Goal: Information Seeking & Learning: Learn about a topic

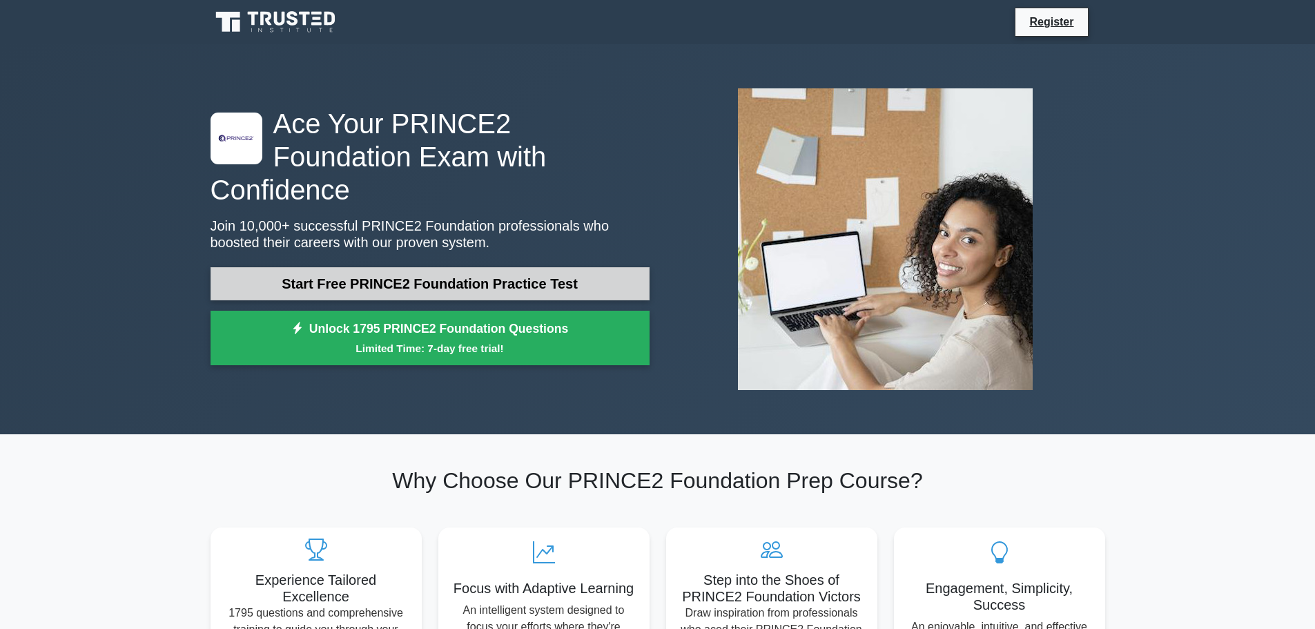
click at [452, 267] on link "Start Free PRINCE2 Foundation Practice Test" at bounding box center [430, 283] width 439 height 33
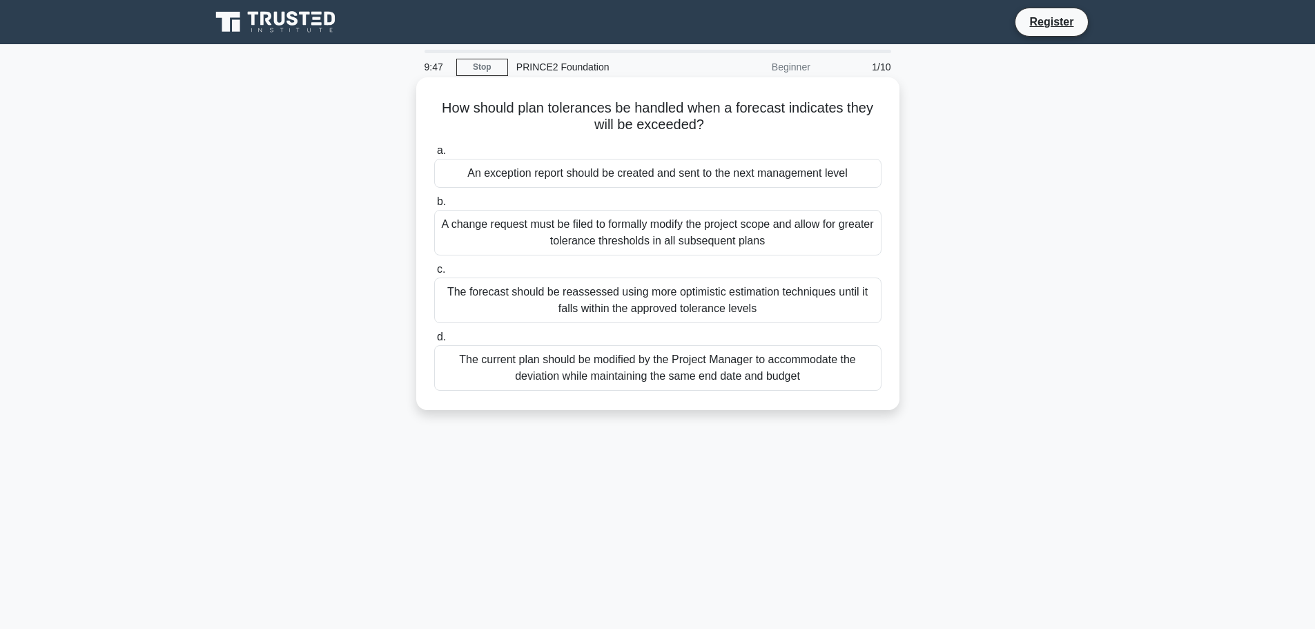
click at [602, 180] on div "An exception report should be created and sent to the next management level" at bounding box center [657, 173] width 447 height 29
click at [434, 155] on input "a. An exception report should be created and sent to the next management level" at bounding box center [434, 150] width 0 height 9
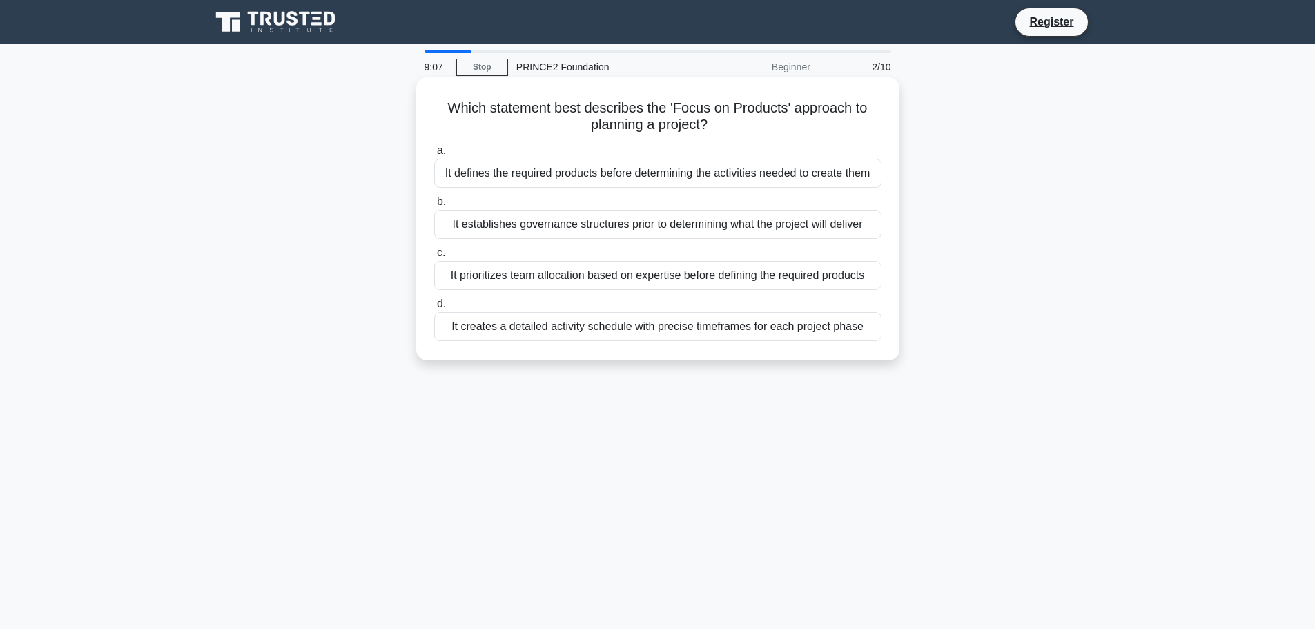
click at [614, 178] on div "It defines the required products before determining the activities needed to cr…" at bounding box center [657, 173] width 447 height 29
click at [434, 155] on input "a. It defines the required products before determining the activities needed to…" at bounding box center [434, 150] width 0 height 9
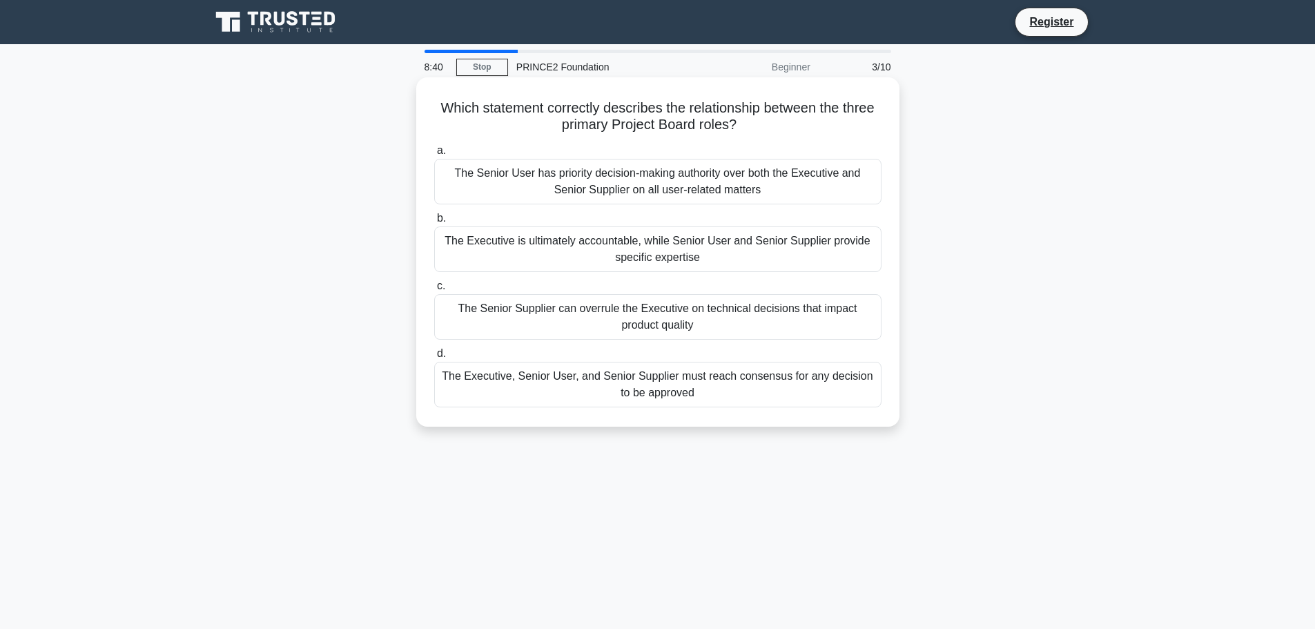
click at [561, 240] on div "The Executive is ultimately accountable, while Senior User and Senior Supplier …" at bounding box center [657, 249] width 447 height 46
click at [434, 223] on input "b. The Executive is ultimately accountable, while Senior User and Senior Suppli…" at bounding box center [434, 218] width 0 height 9
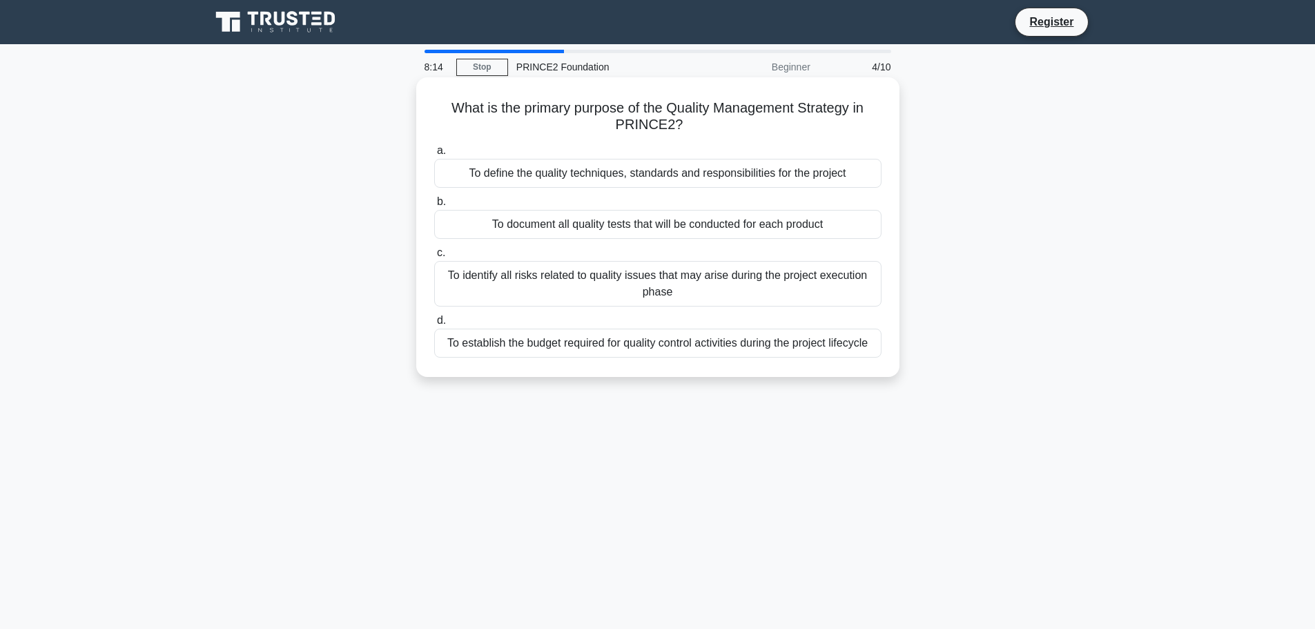
click at [737, 171] on div "To define the quality techniques, standards and responsibilities for the project" at bounding box center [657, 173] width 447 height 29
click at [434, 155] on input "a. To define the quality techniques, standards and responsibilities for the pro…" at bounding box center [434, 150] width 0 height 9
click at [743, 233] on div "The detailed test scripts, expected outcomes, and tolerance levels for each met…" at bounding box center [657, 224] width 447 height 29
click at [434, 206] on input "b. The detailed test scripts, expected outcomes, and tolerance levels for each …" at bounding box center [434, 201] width 0 height 9
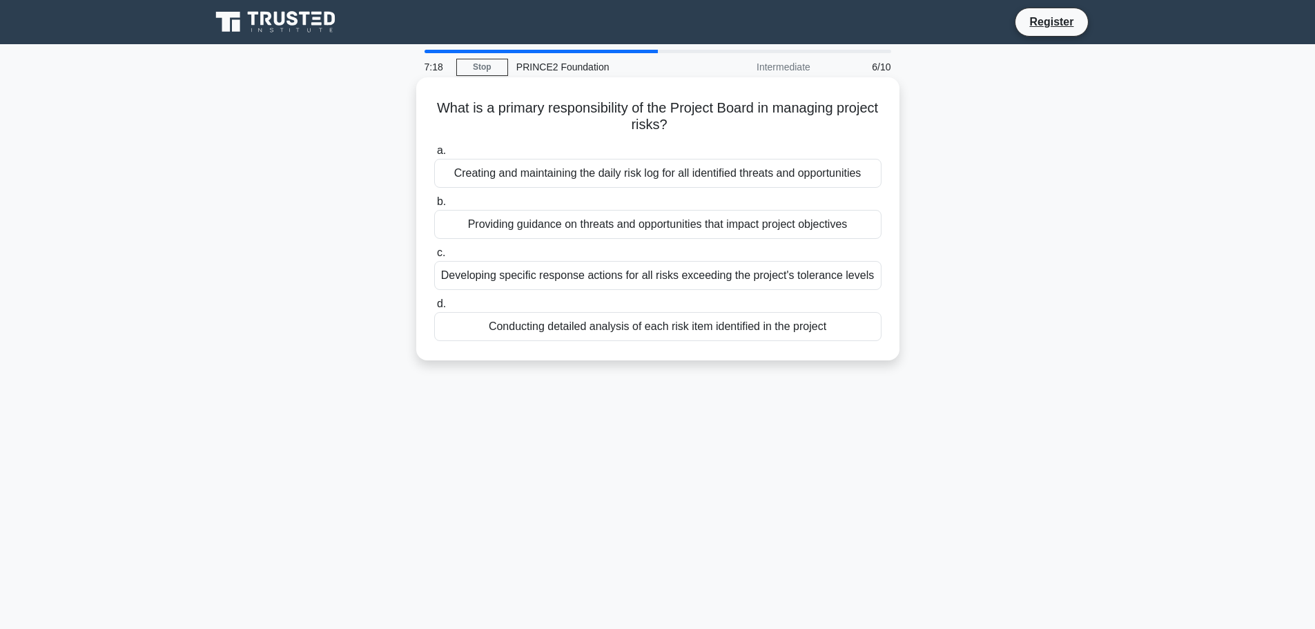
click at [712, 284] on div "Developing specific response actions for all risks exceeding the project's tole…" at bounding box center [657, 275] width 447 height 29
click at [434, 258] on input "c. Developing specific response actions for all risks exceeding the project's t…" at bounding box center [434, 253] width 0 height 9
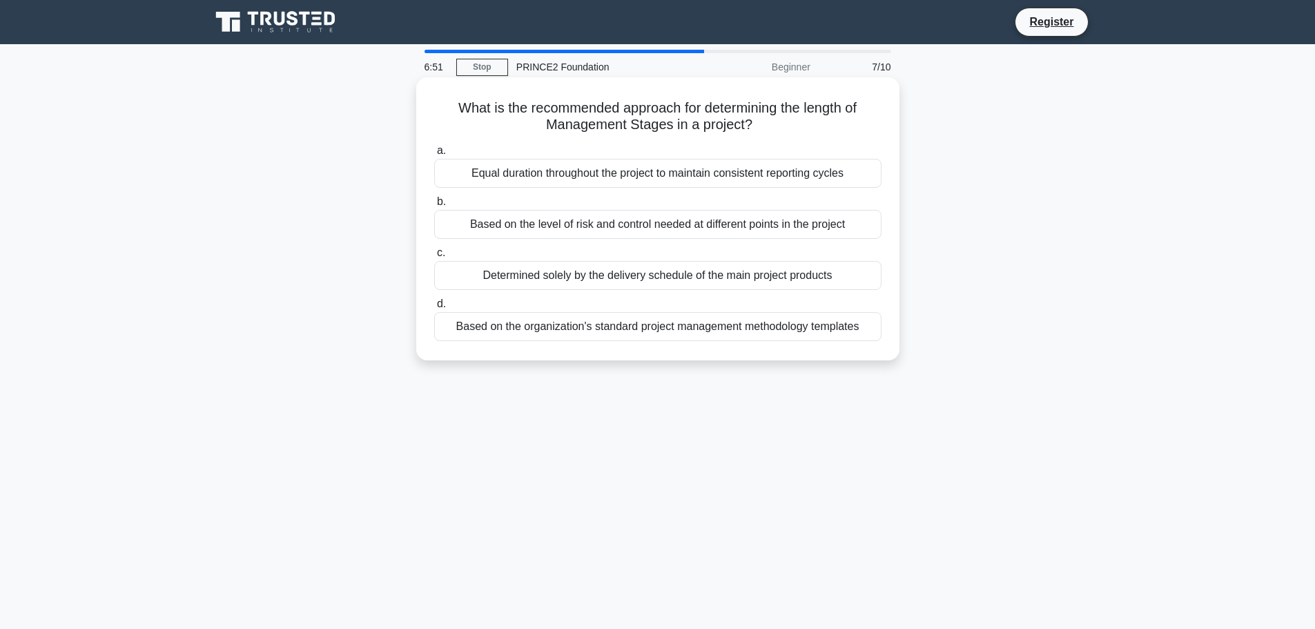
click at [704, 283] on div "Determined solely by the delivery schedule of the main project products" at bounding box center [657, 275] width 447 height 29
click at [434, 258] on input "c. Determined solely by the delivery schedule of the main project products" at bounding box center [434, 253] width 0 height 9
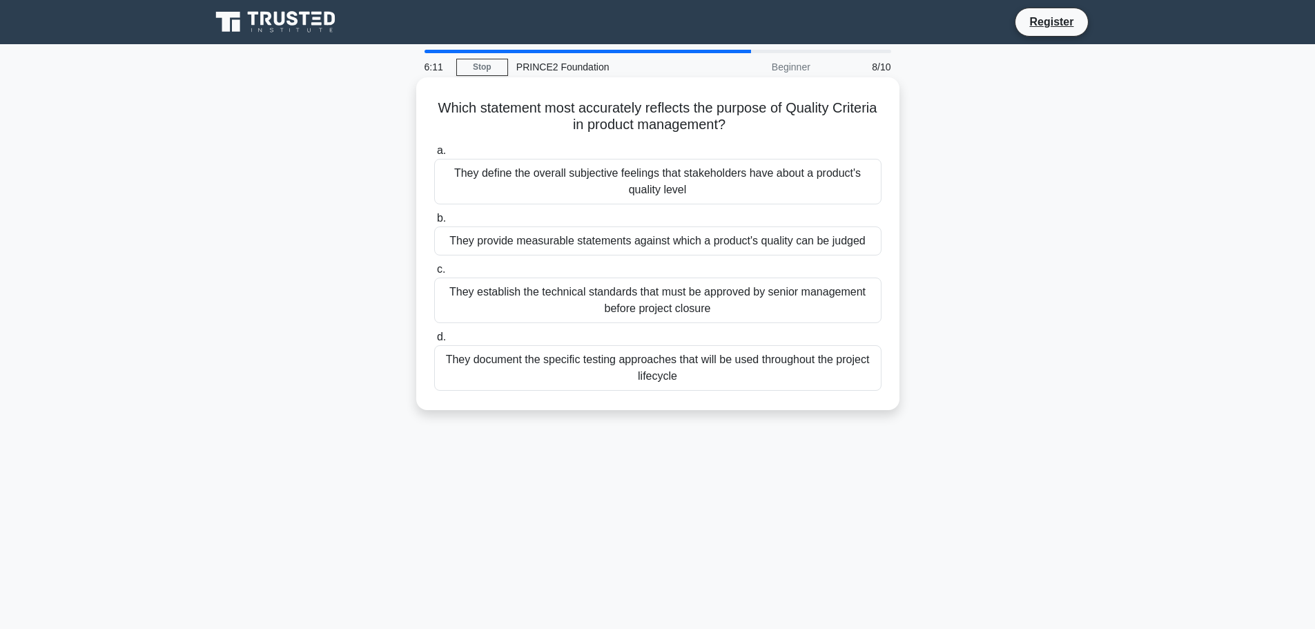
click at [733, 251] on div "They provide measurable statements against which a product's quality can be jud…" at bounding box center [657, 240] width 447 height 29
click at [434, 223] on input "b. They provide measurable statements against which a product's quality can be …" at bounding box center [434, 218] width 0 height 9
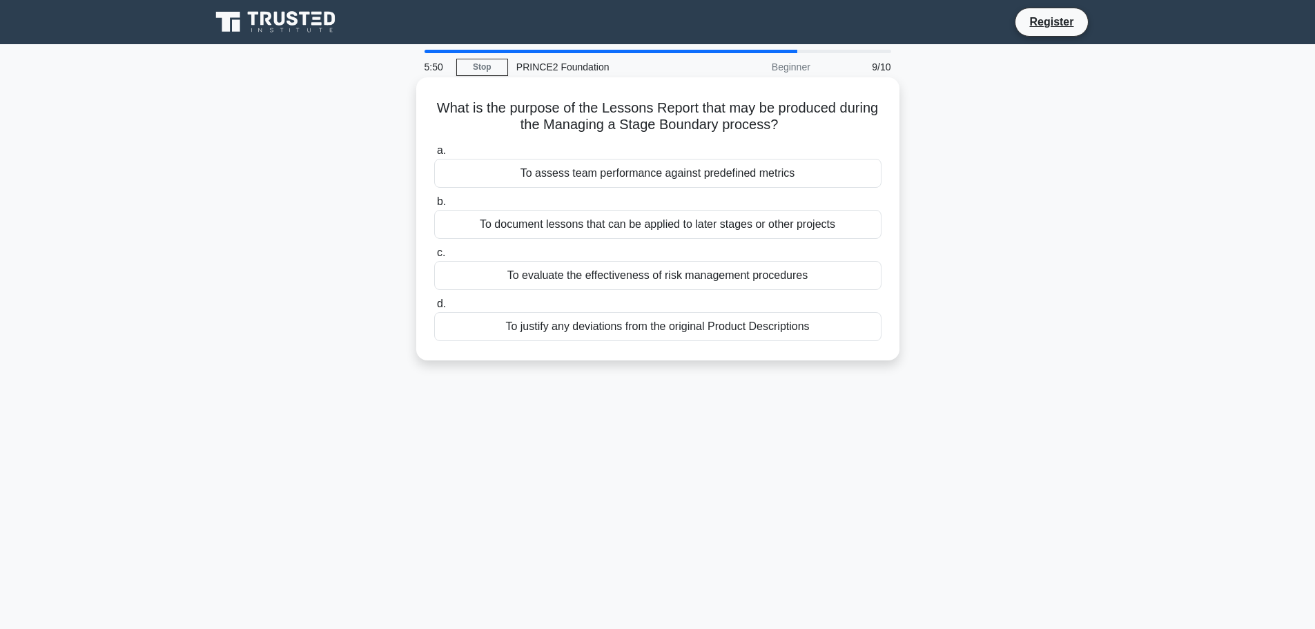
click at [620, 220] on div "To document lessons that can be applied to later stages or other projects" at bounding box center [657, 224] width 447 height 29
click at [434, 206] on input "b. To document lessons that can be applied to later stages or other projects" at bounding box center [434, 201] width 0 height 9
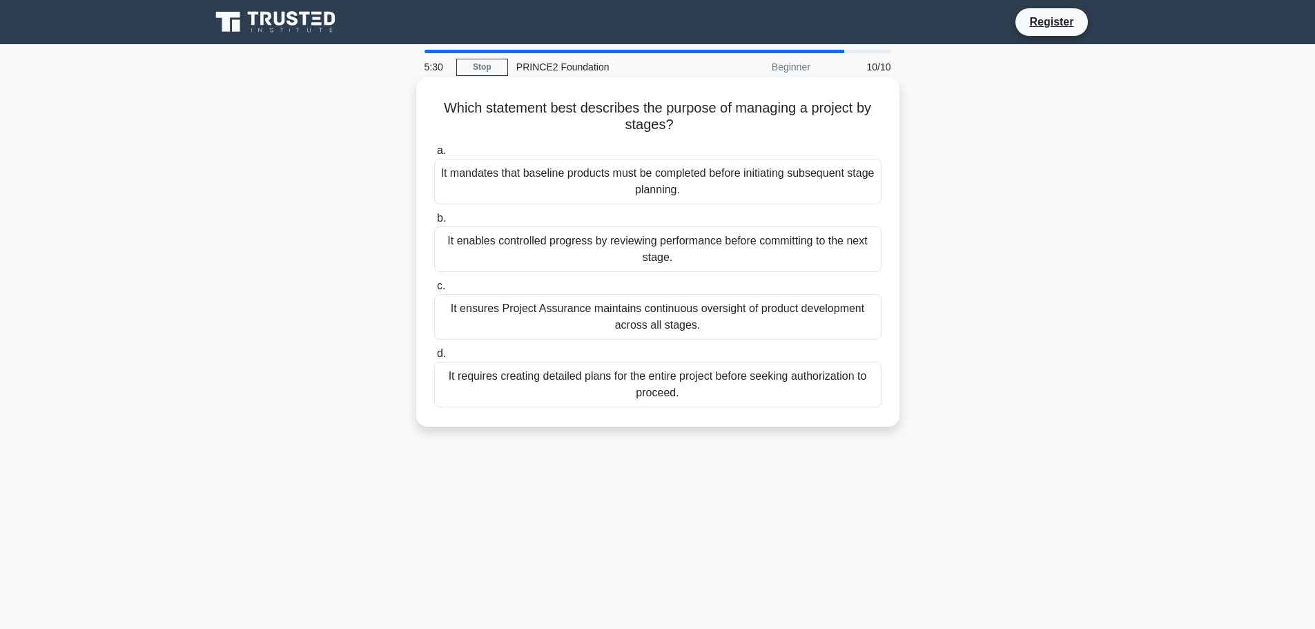
click at [596, 237] on div "It enables controlled progress by reviewing performance before committing to th…" at bounding box center [657, 249] width 447 height 46
click at [434, 223] on input "b. It enables controlled progress by reviewing performance before committing to…" at bounding box center [434, 218] width 0 height 9
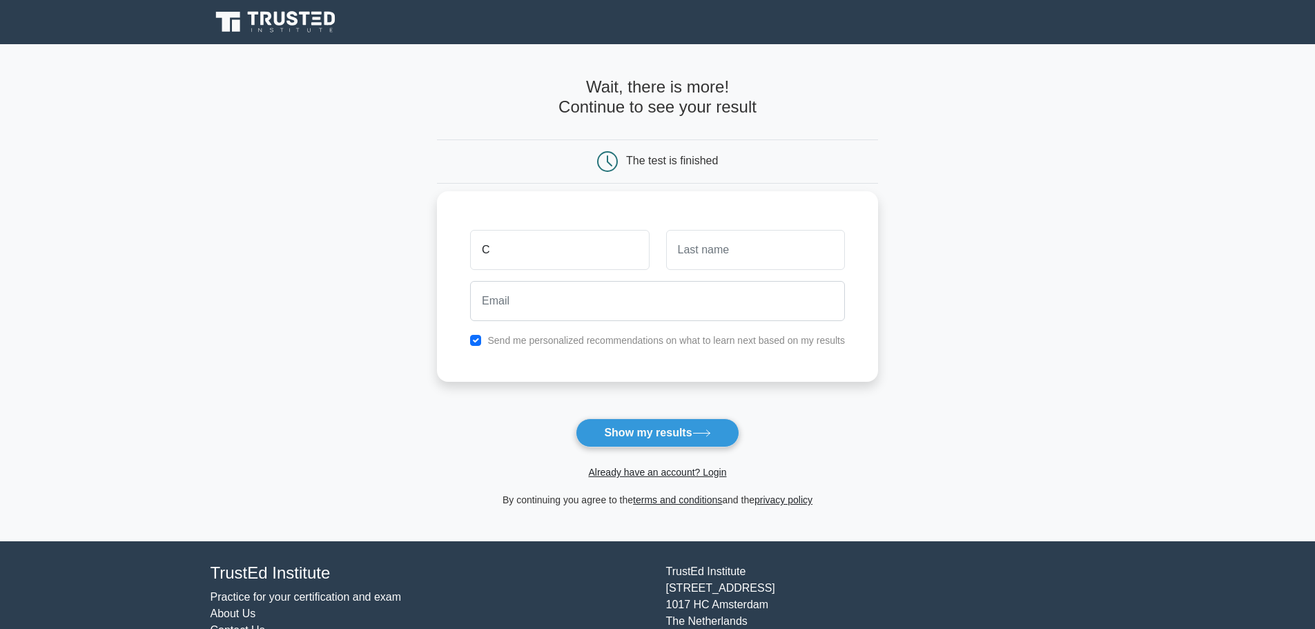
type input "C"
click at [593, 311] on input "email" at bounding box center [657, 301] width 375 height 40
paste input "tasaf69839@baxidy.com"
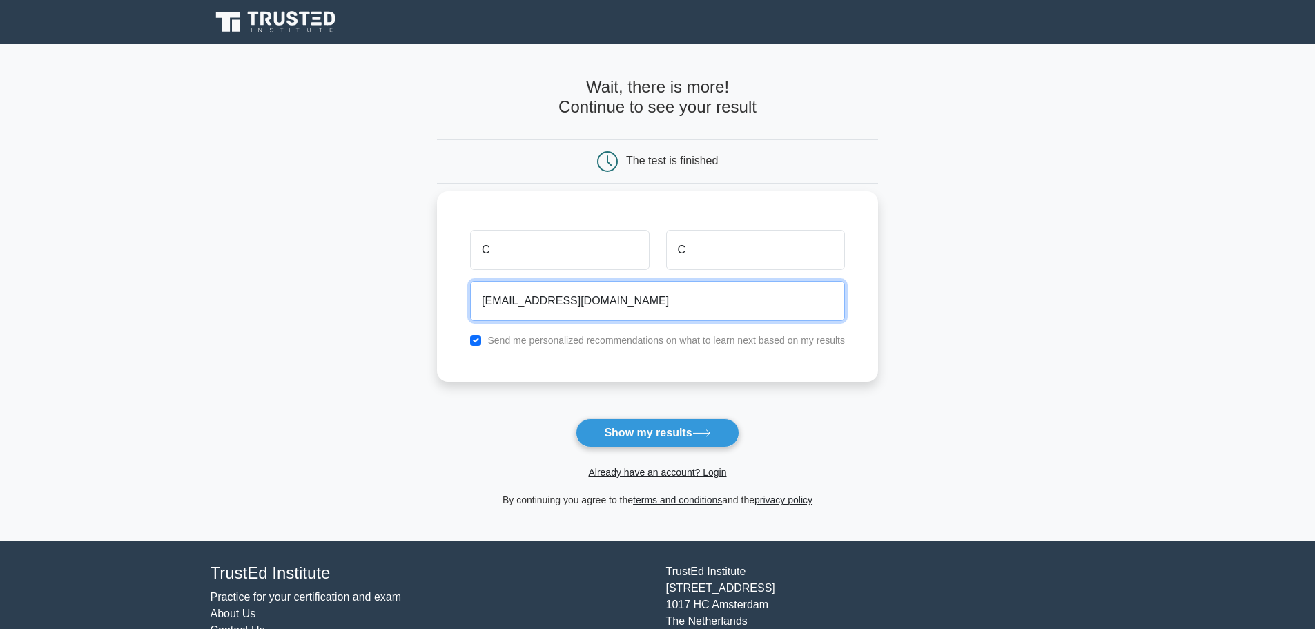
type input "tasaf69839@baxidy.com"
click at [471, 340] on input "checkbox" at bounding box center [475, 340] width 11 height 11
checkbox input "false"
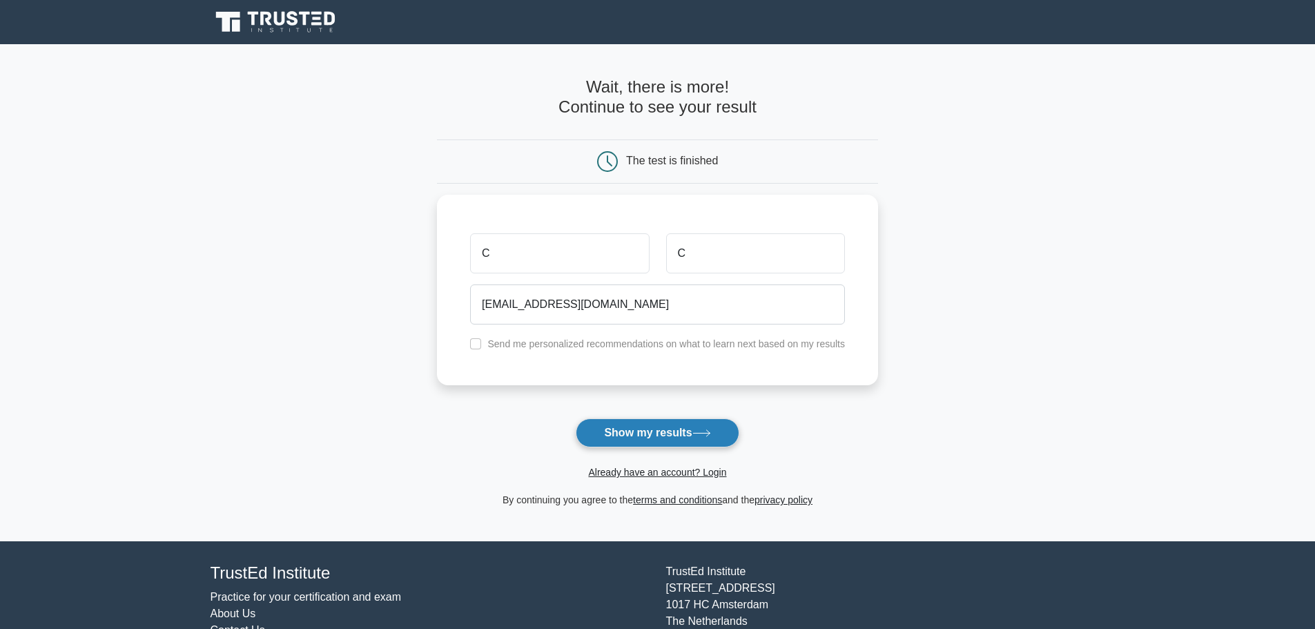
click at [639, 431] on button "Show my results" at bounding box center [657, 432] width 163 height 29
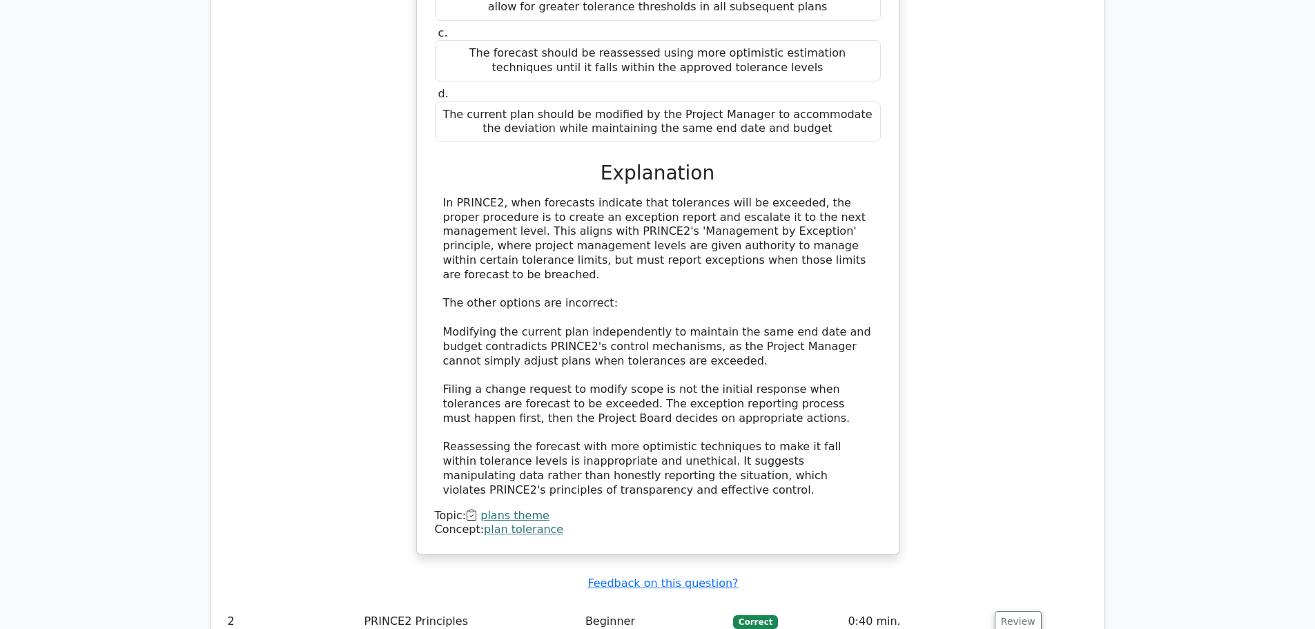
scroll to position [1450, 0]
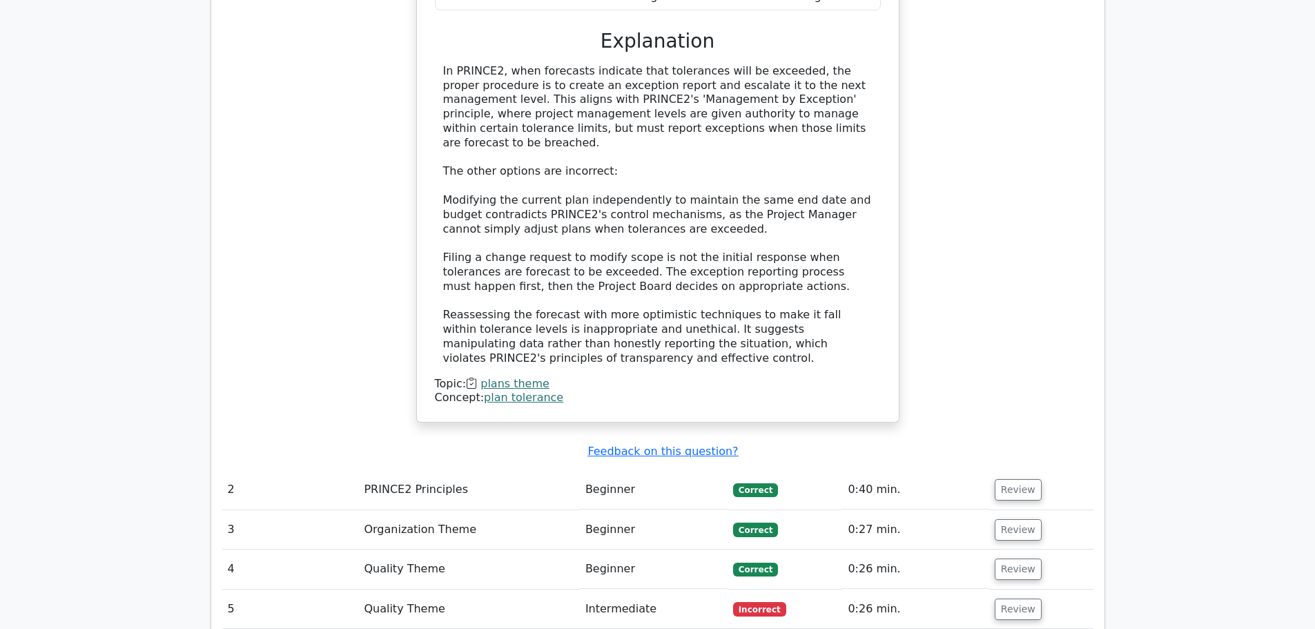
click at [609, 510] on td "Beginner" at bounding box center [654, 529] width 148 height 39
click at [420, 510] on td "Organization Theme" at bounding box center [468, 529] width 221 height 39
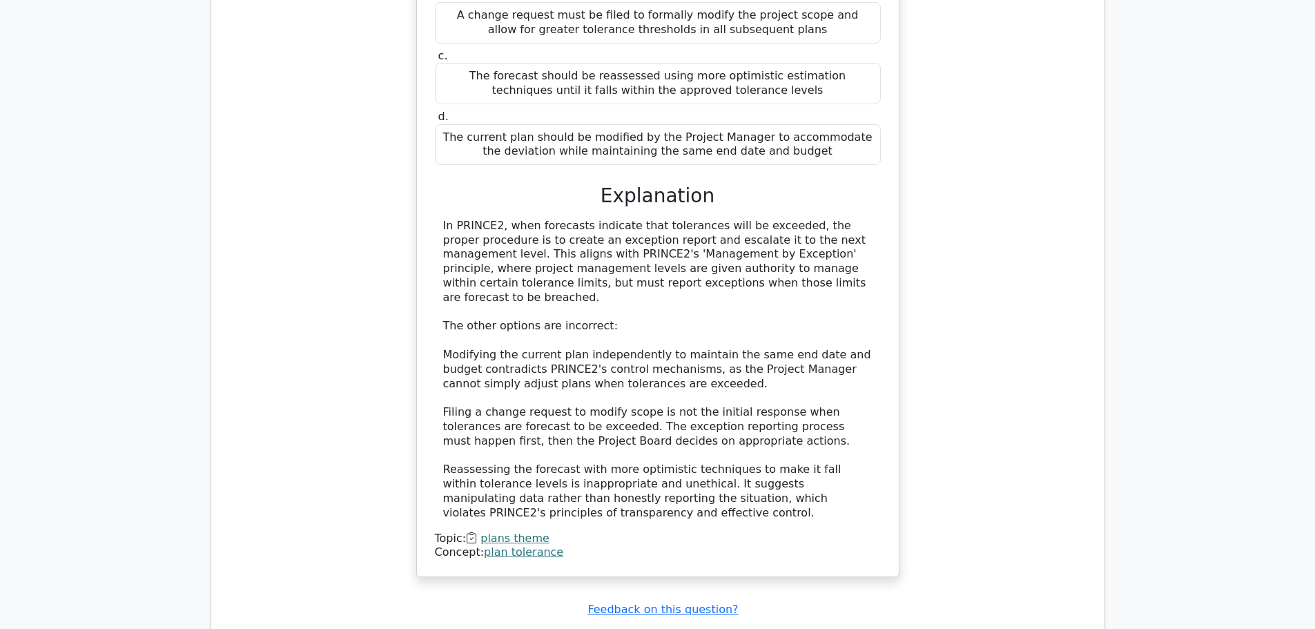
scroll to position [1036, 0]
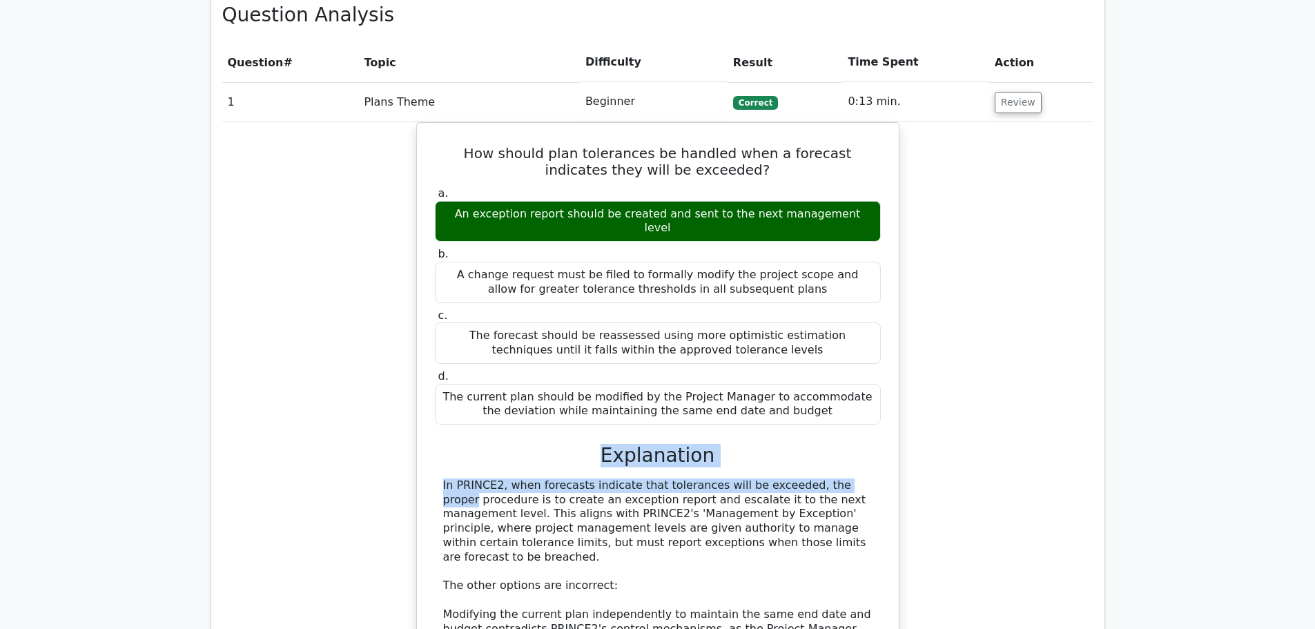
drag, startPoint x: 735, startPoint y: 400, endPoint x: 405, endPoint y: 398, distance: 330.7
click at [405, 398] on div "How should plan tolerances be handled when a forecast indicates they will be ex…" at bounding box center [657, 487] width 871 height 731
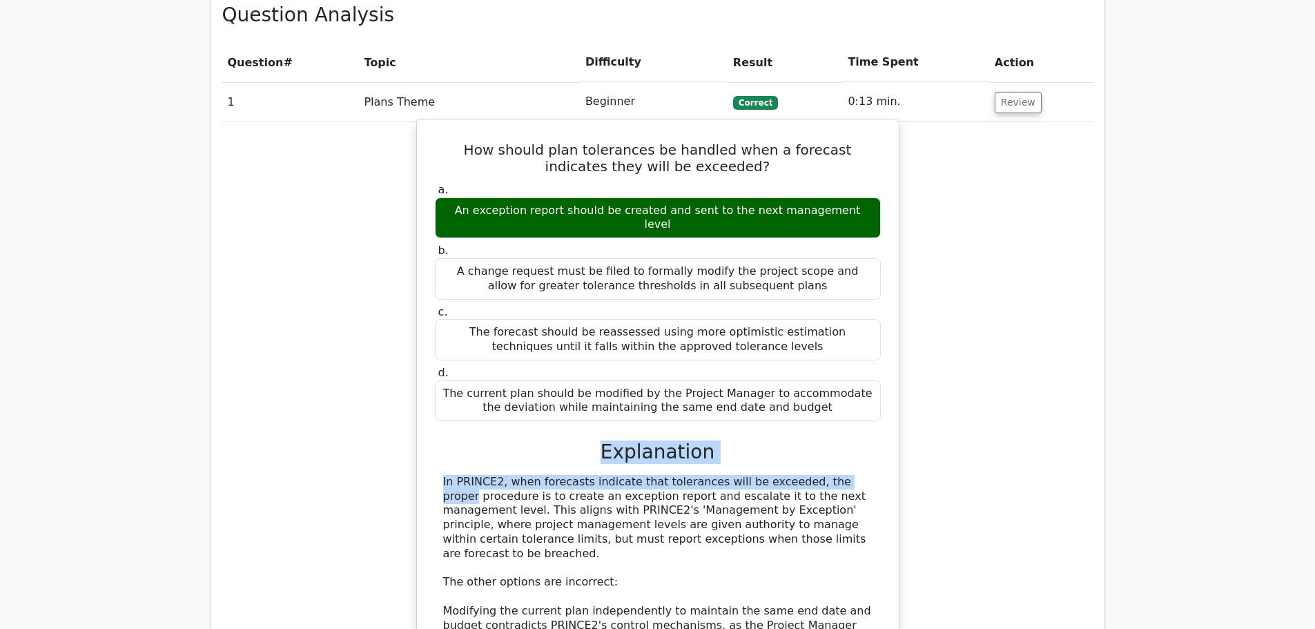
click at [863, 362] on div "a. An exception report should be created and sent to the next management level …" at bounding box center [658, 498] width 449 height 636
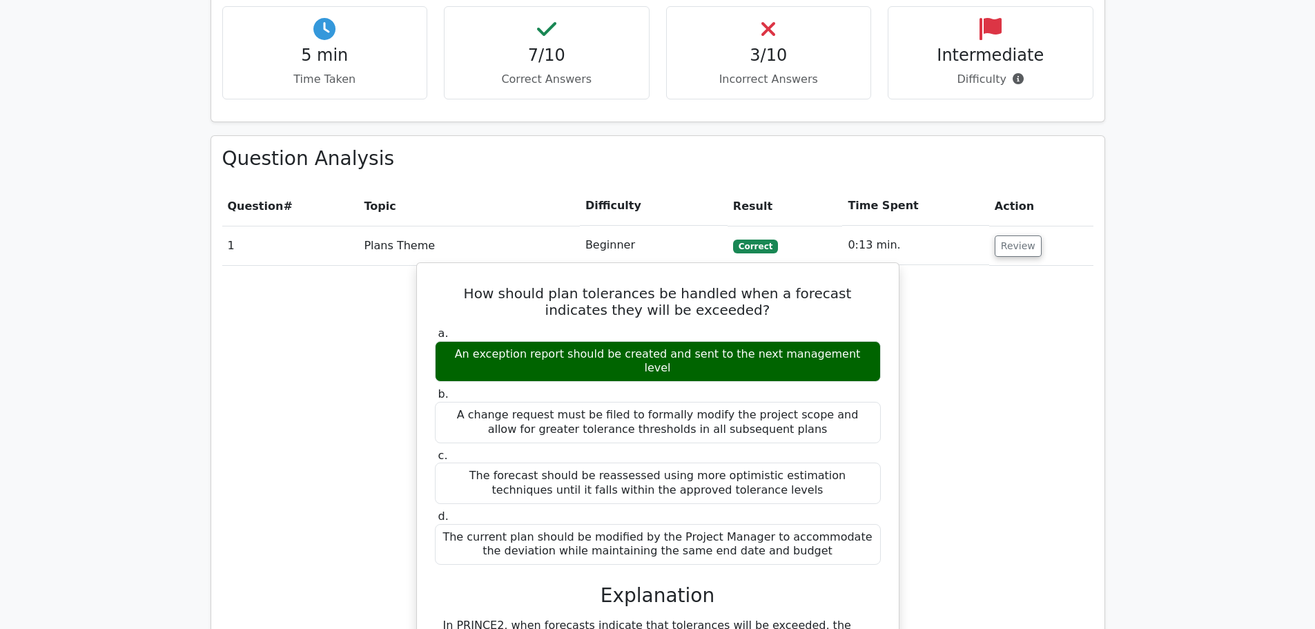
scroll to position [898, 0]
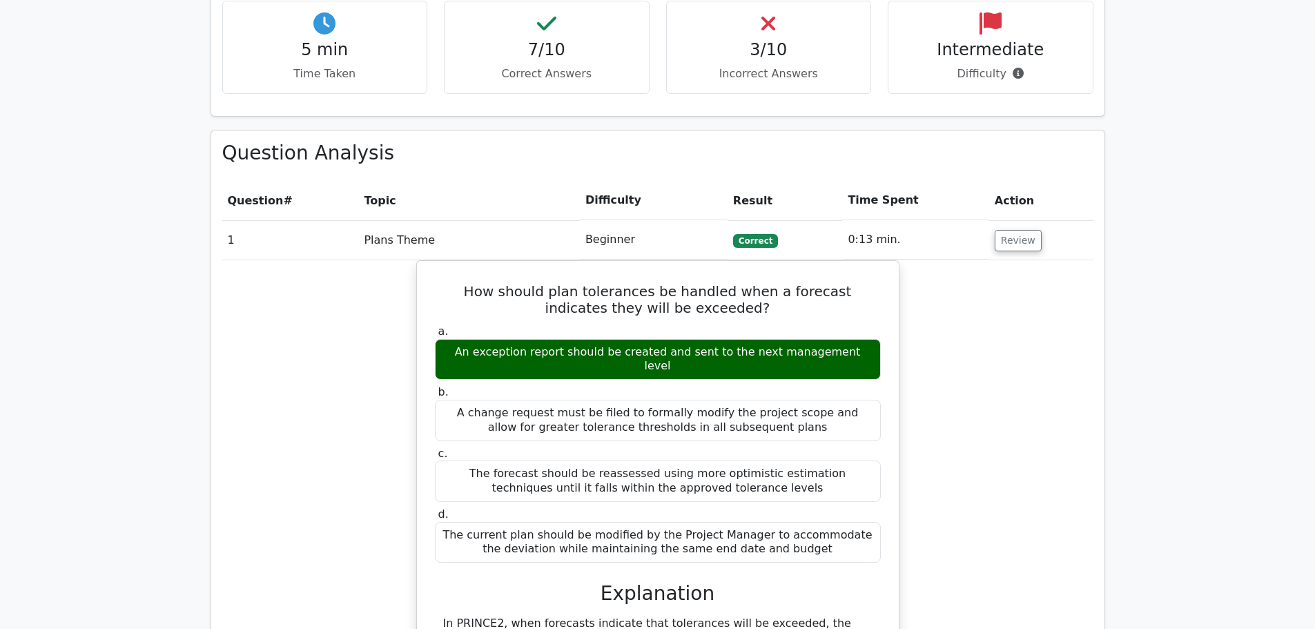
click at [345, 220] on td "1" at bounding box center [290, 239] width 137 height 39
click at [378, 220] on td "Plans Theme" at bounding box center [468, 239] width 221 height 39
click at [343, 260] on div "How should plan tolerances be handled when a forecast indicates they will be ex…" at bounding box center [657, 625] width 871 height 731
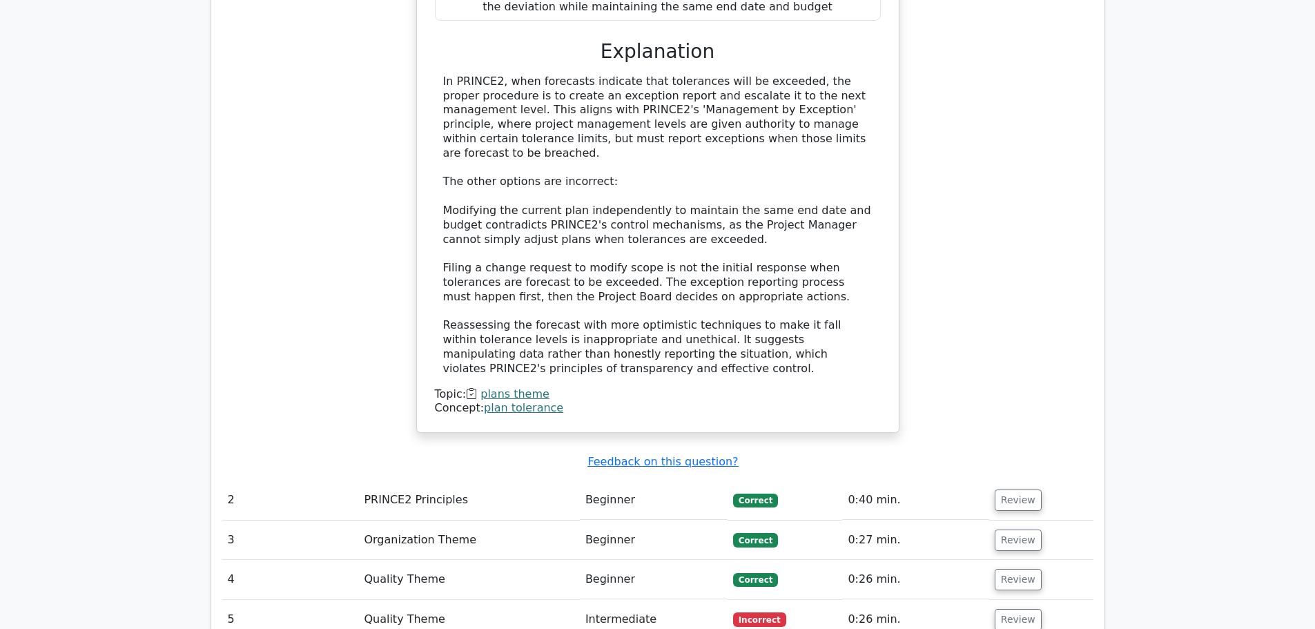
scroll to position [1450, 0]
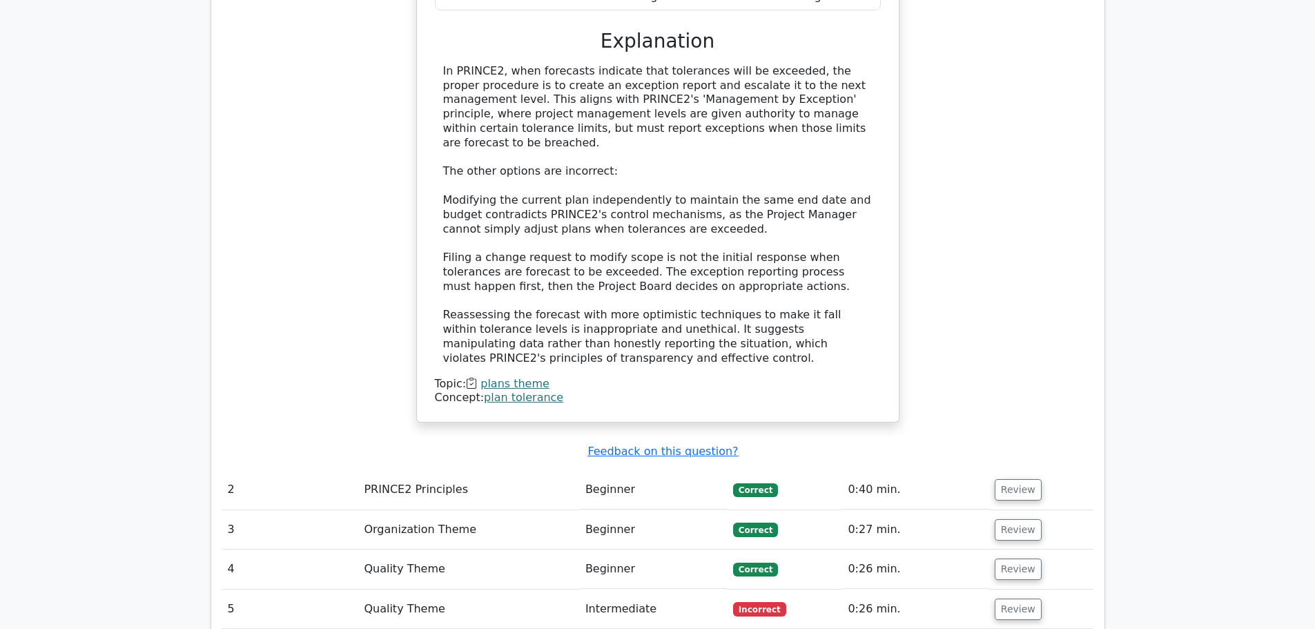
click at [297, 470] on td "2" at bounding box center [290, 489] width 137 height 39
click at [449, 470] on td "PRINCE2 Principles" at bounding box center [468, 489] width 221 height 39
click at [748, 470] on td "Correct" at bounding box center [785, 489] width 115 height 39
click at [775, 470] on td "Correct" at bounding box center [785, 489] width 115 height 39
click at [1001, 479] on button "Review" at bounding box center [1018, 489] width 47 height 21
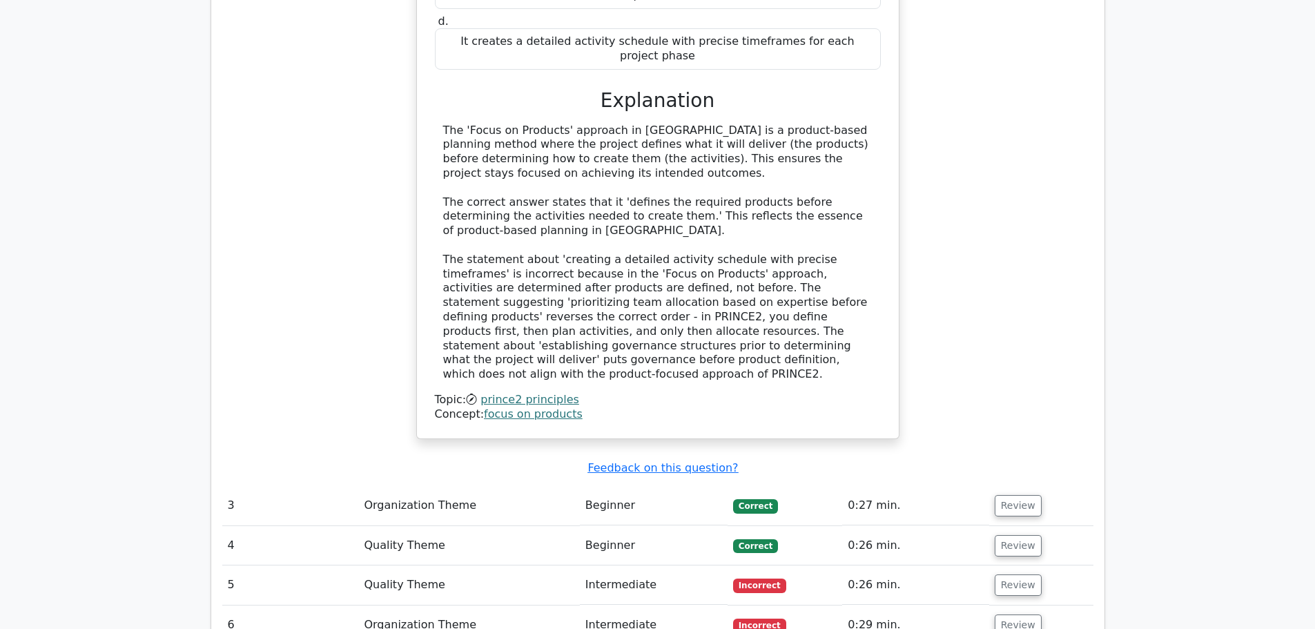
scroll to position [2209, 0]
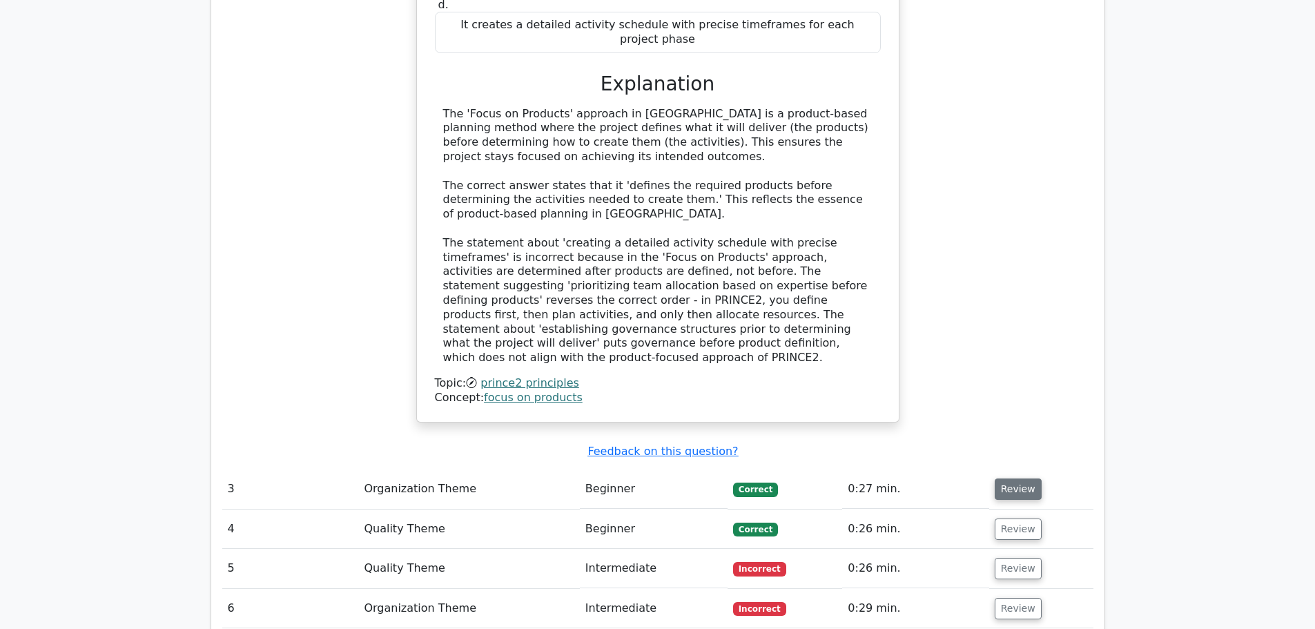
click at [1022, 478] on button "Review" at bounding box center [1018, 488] width 47 height 21
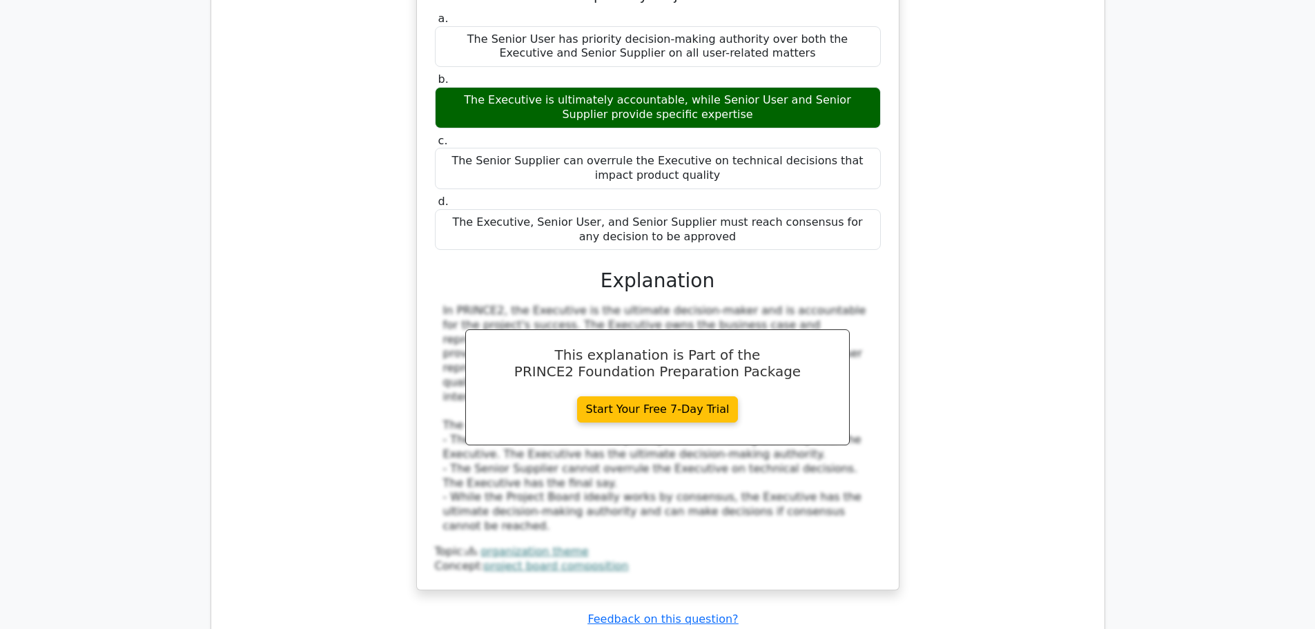
scroll to position [2969, 0]
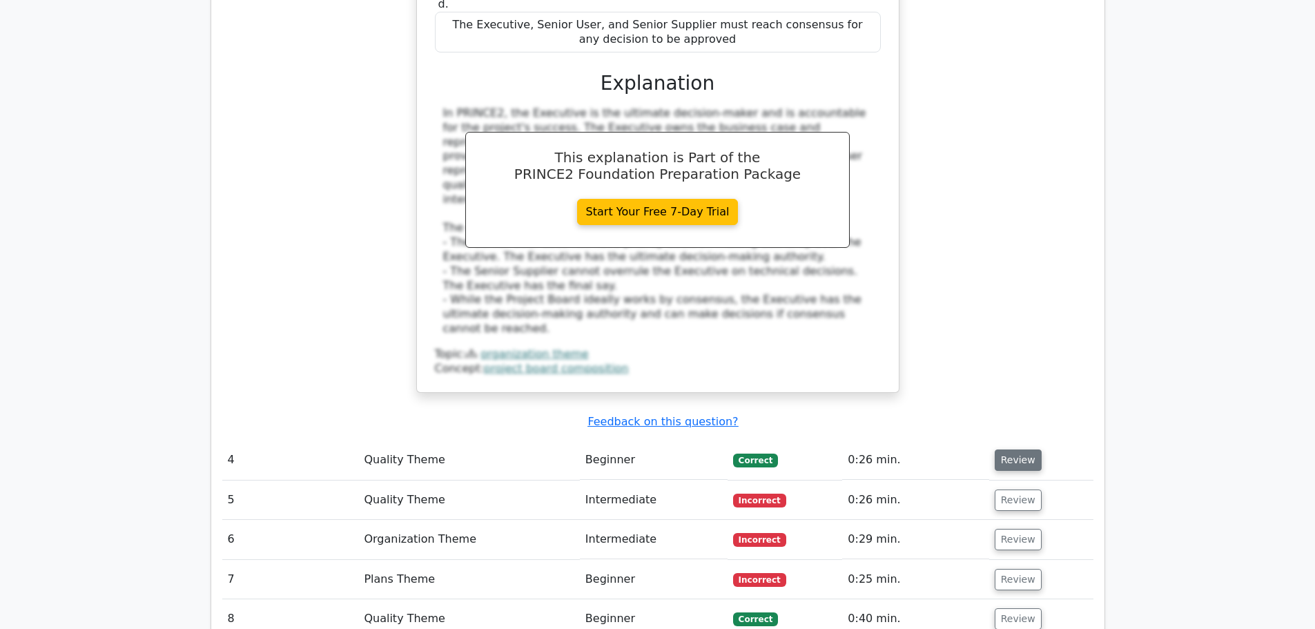
click at [1007, 449] on button "Review" at bounding box center [1018, 459] width 47 height 21
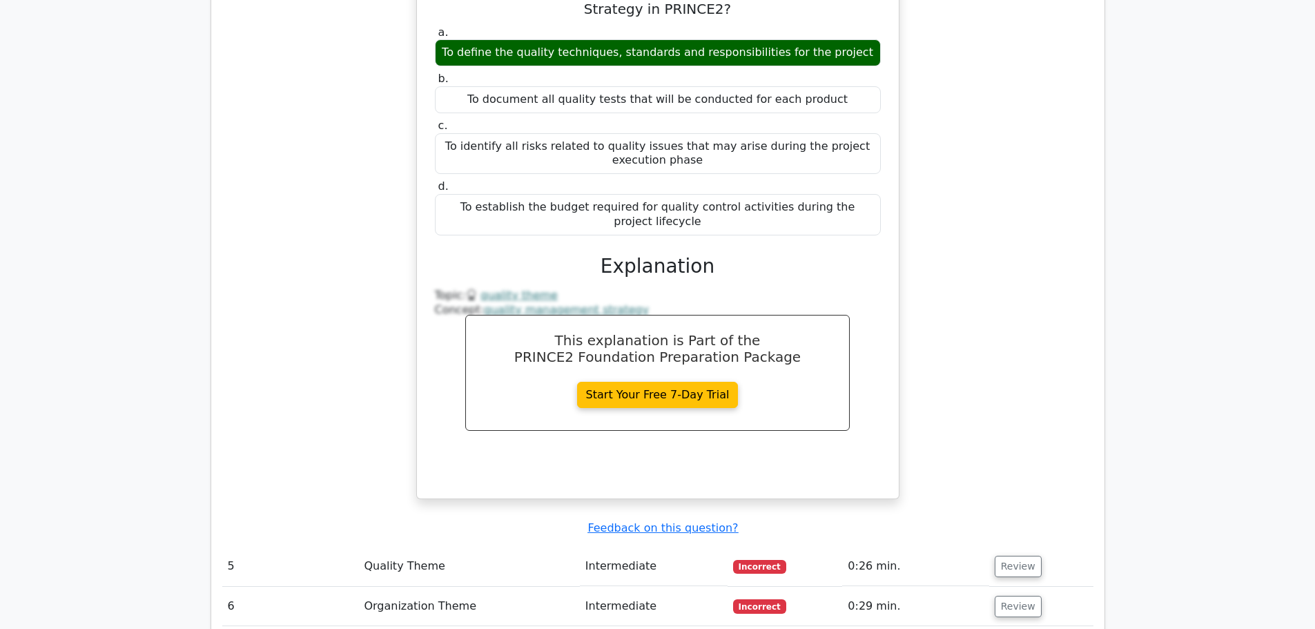
scroll to position [3590, 0]
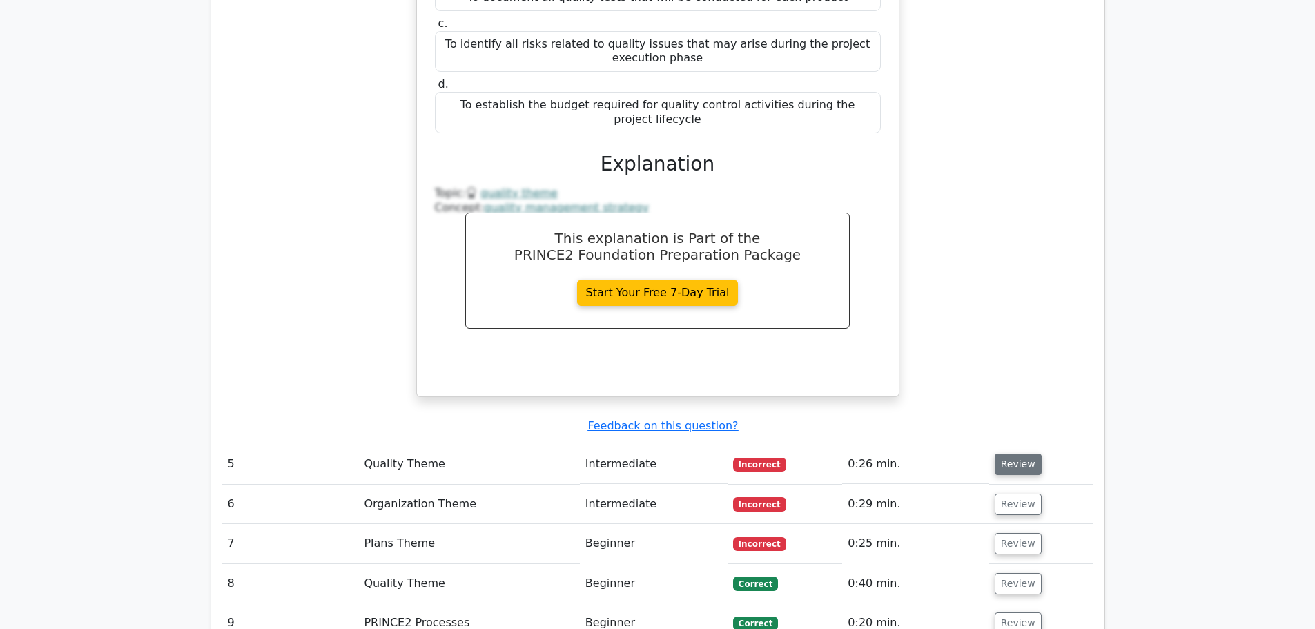
drag, startPoint x: 1012, startPoint y: 287, endPoint x: 1002, endPoint y: 283, distance: 10.9
click at [1009, 454] on button "Review" at bounding box center [1018, 464] width 47 height 21
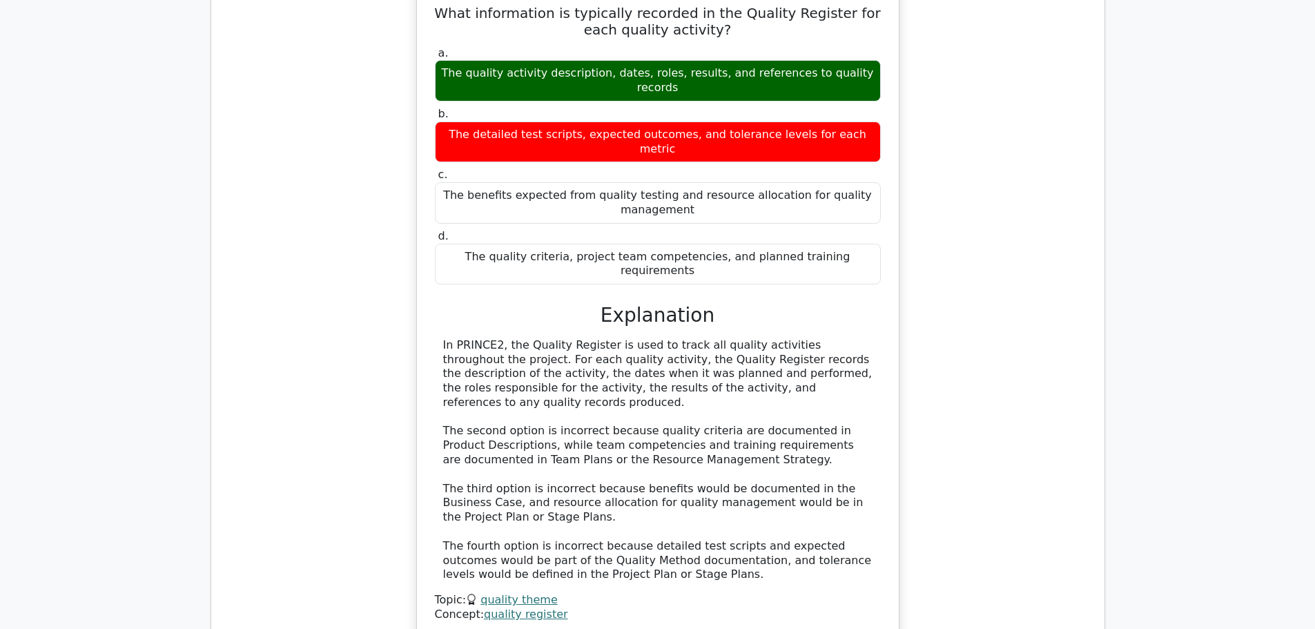
scroll to position [4211, 0]
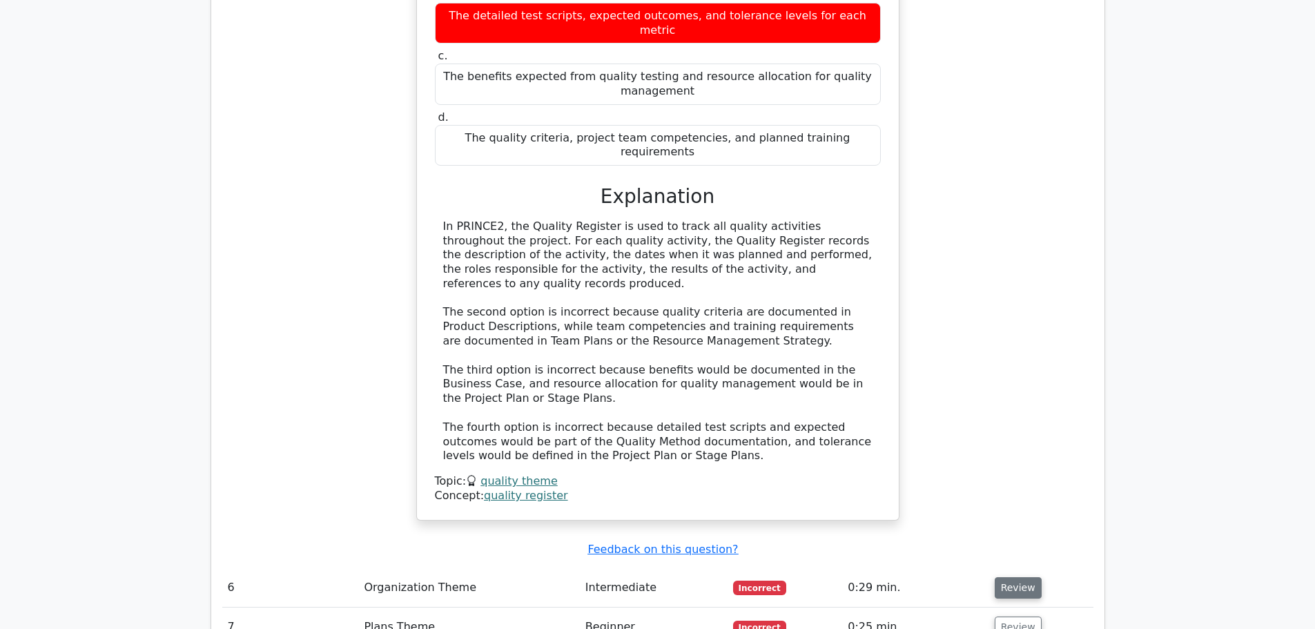
click at [1016, 577] on button "Review" at bounding box center [1018, 587] width 47 height 21
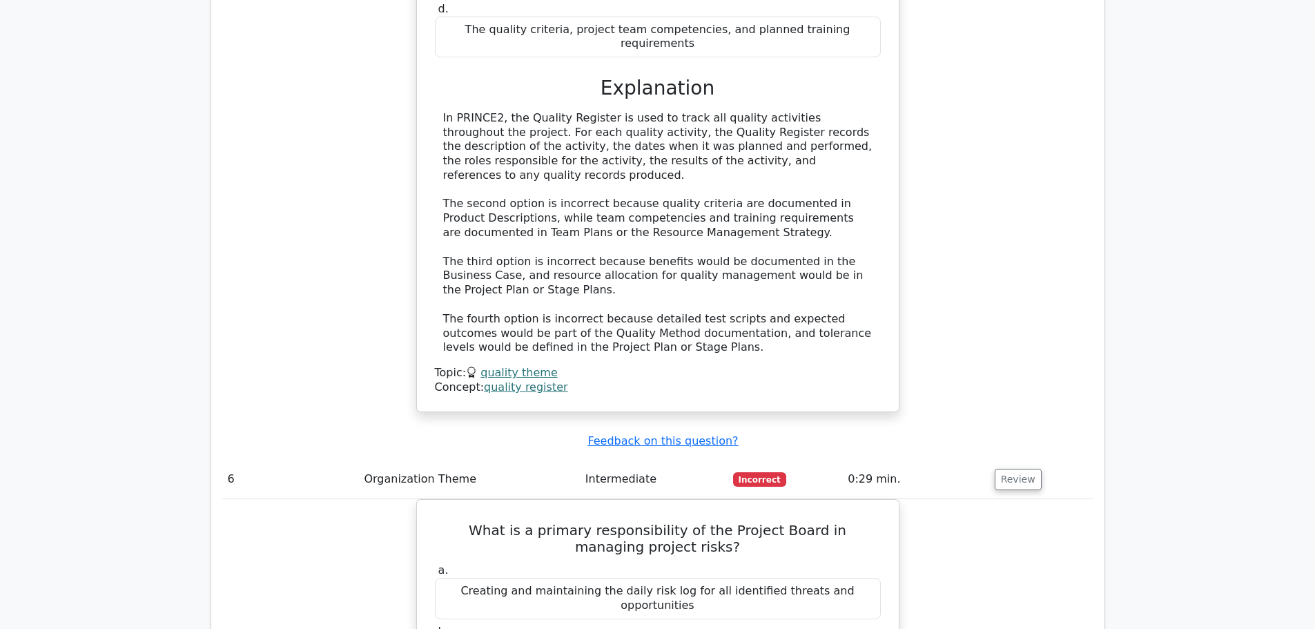
scroll to position [4349, 0]
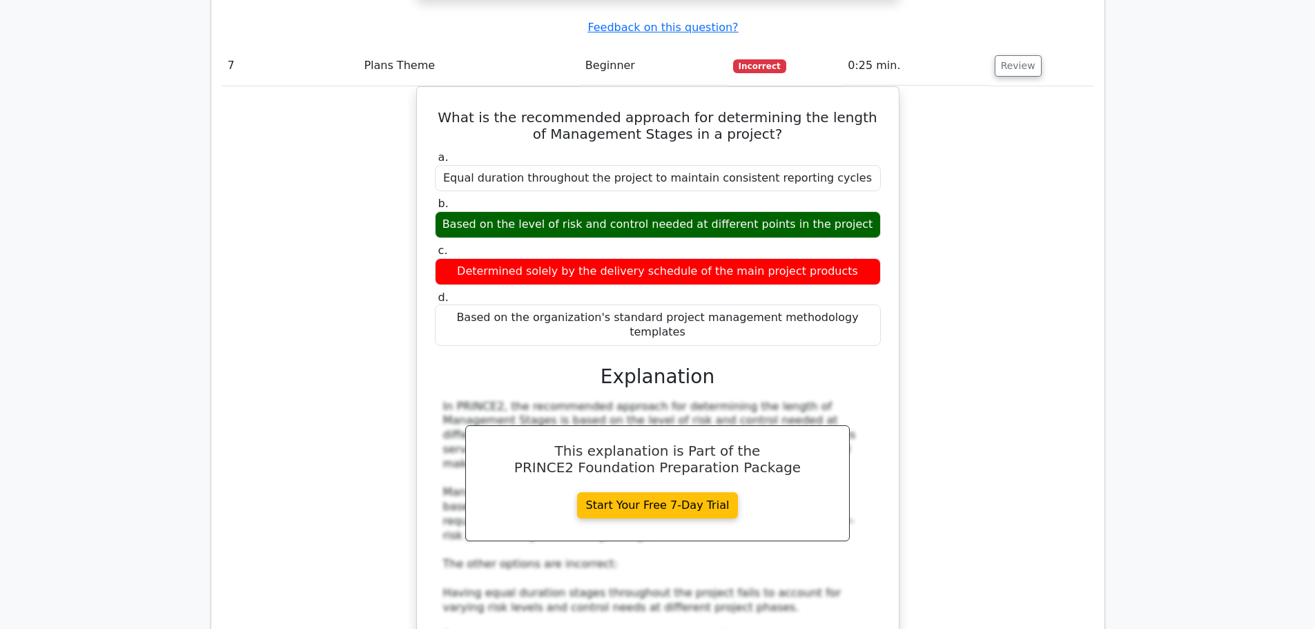
scroll to position [5592, 0]
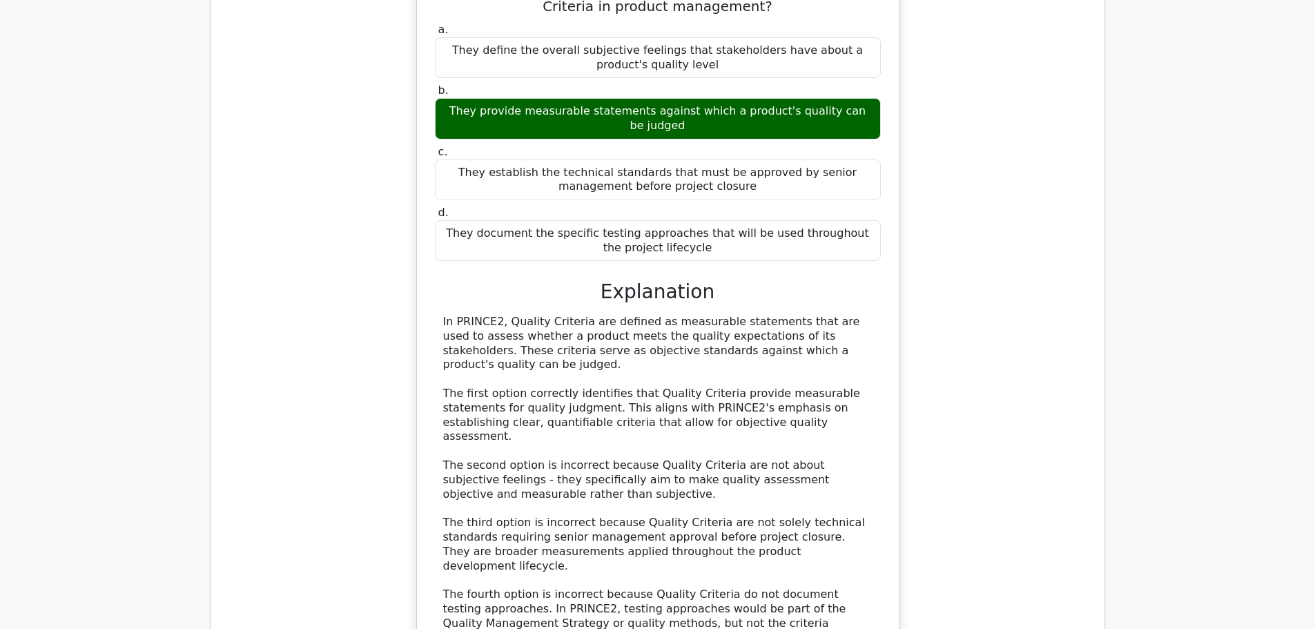
scroll to position [6421, 0]
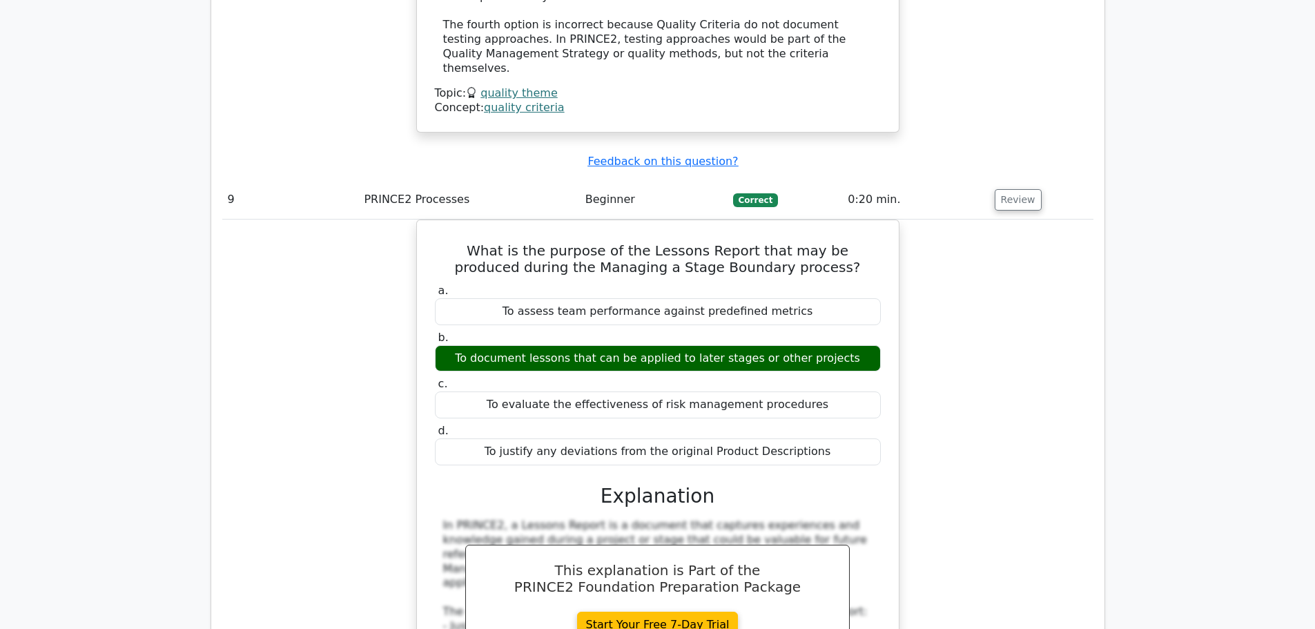
scroll to position [6973, 0]
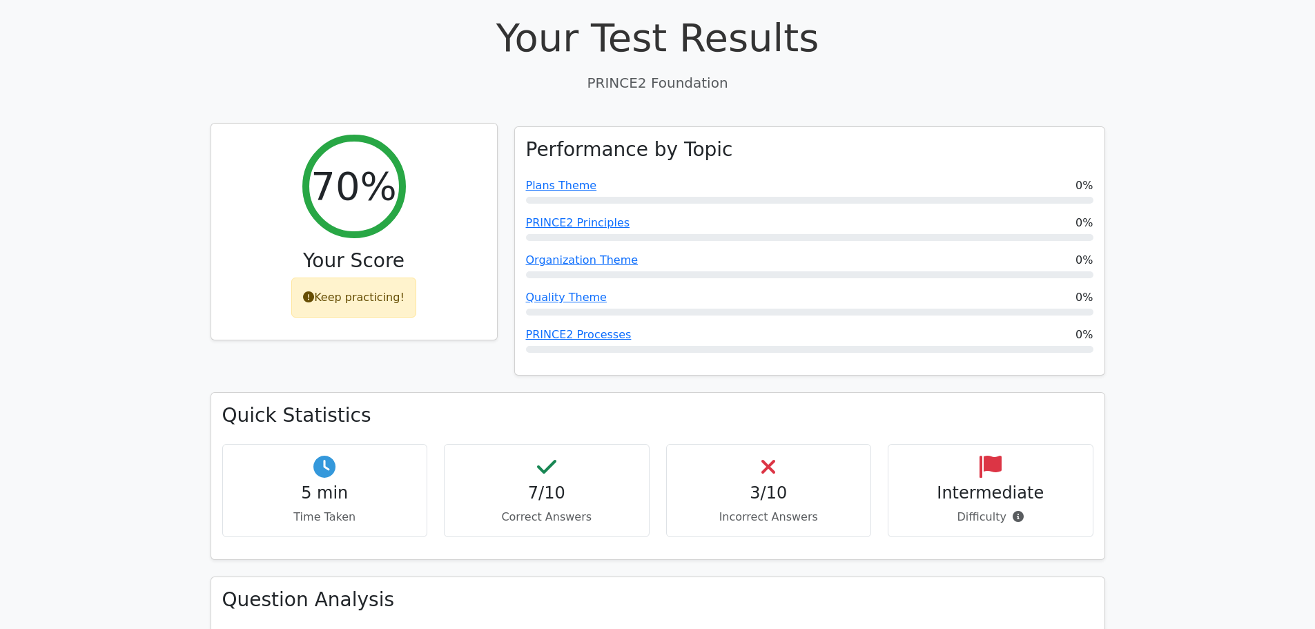
scroll to position [621, 0]
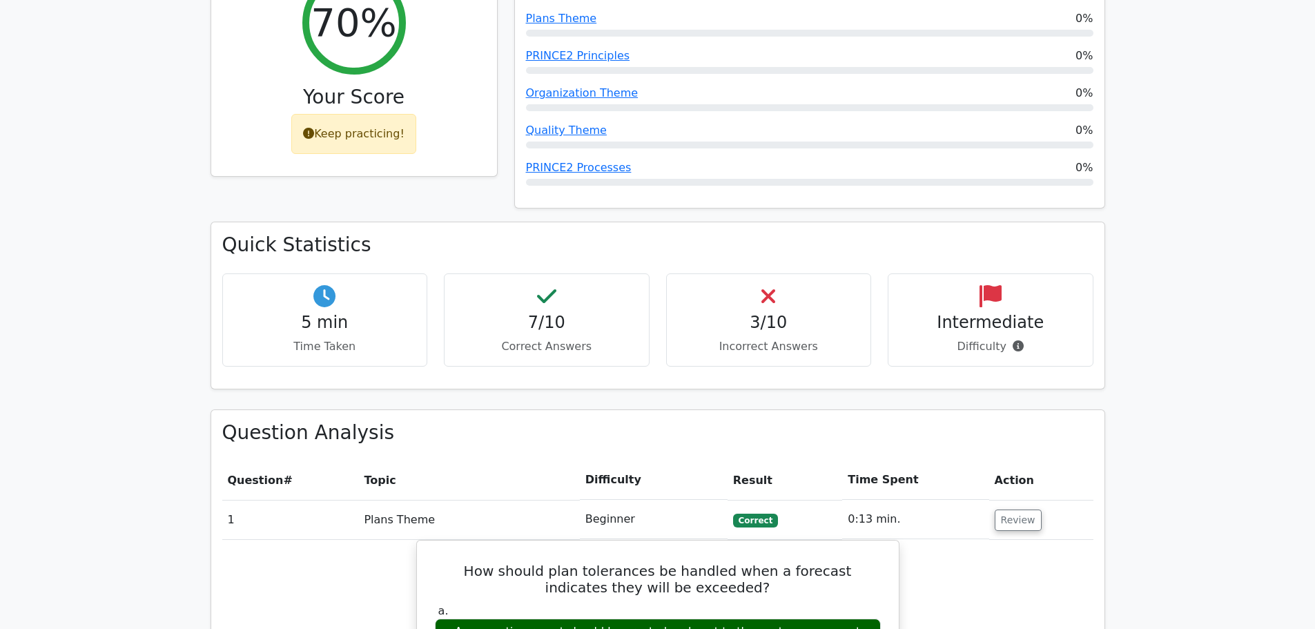
click at [978, 338] on p "Difficulty" at bounding box center [991, 346] width 182 height 17
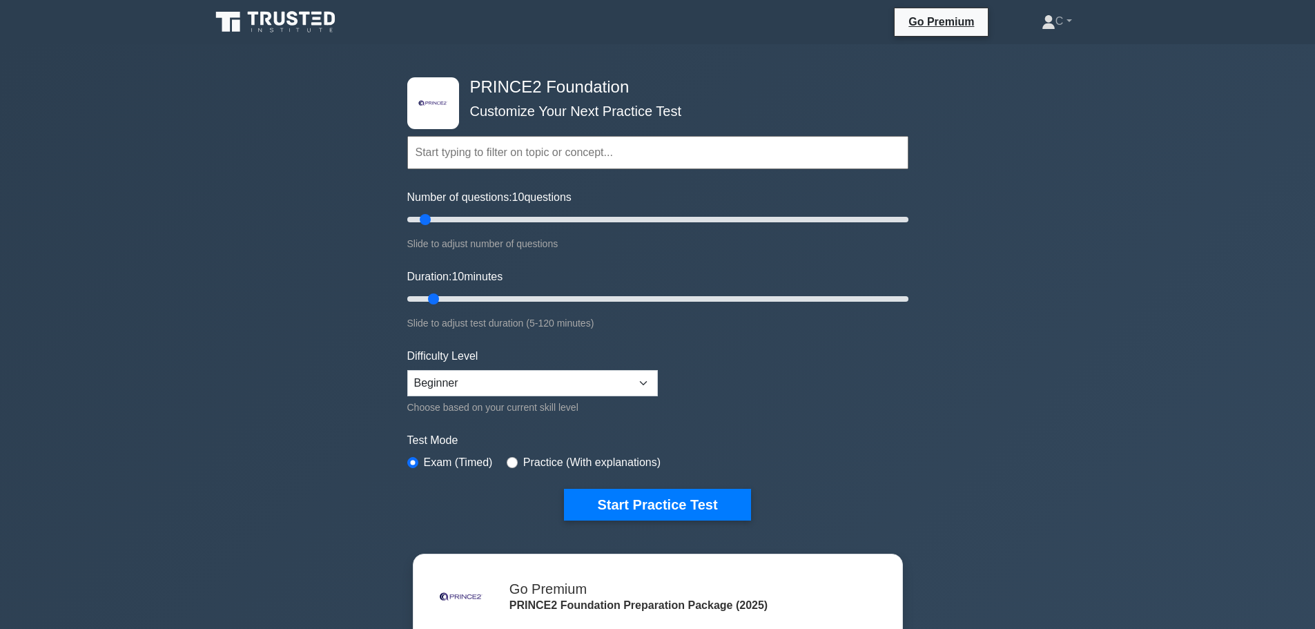
click at [515, 153] on input "text" at bounding box center [657, 152] width 501 height 33
click at [431, 226] on input "Number of questions: 10 questions" at bounding box center [657, 219] width 501 height 17
drag, startPoint x: 429, startPoint y: 217, endPoint x: 456, endPoint y: 216, distance: 27.6
type input "20"
click at [456, 216] on input "Number of questions: 20 questions" at bounding box center [657, 219] width 501 height 17
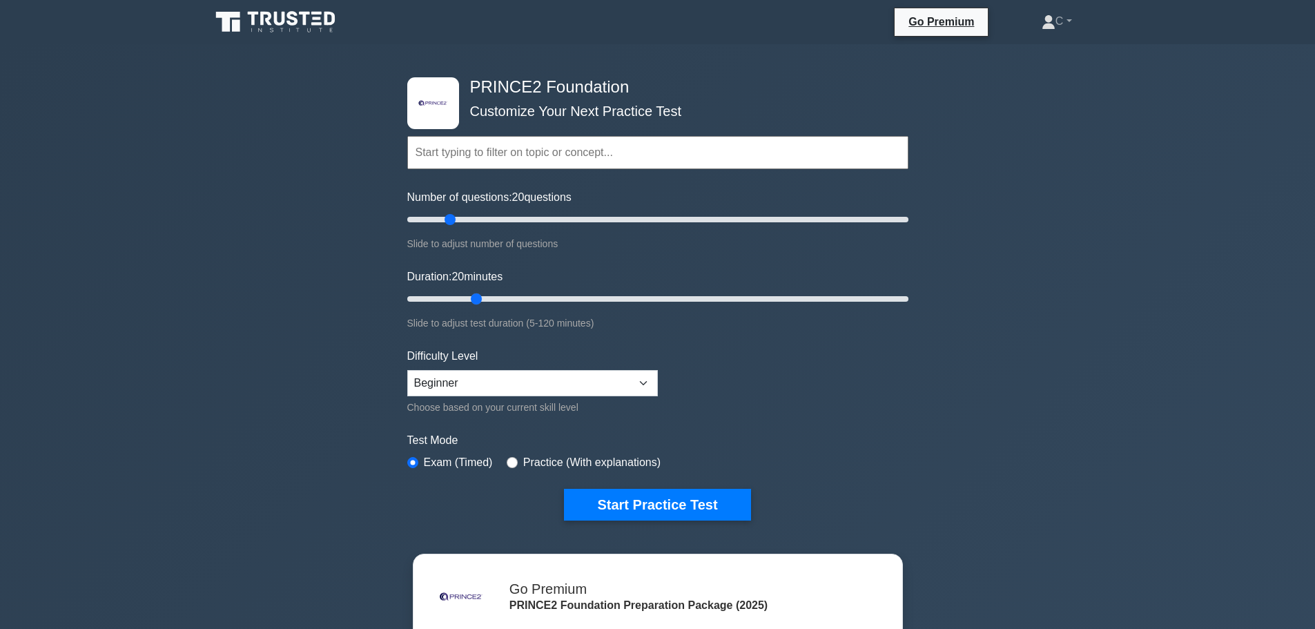
drag, startPoint x: 437, startPoint y: 297, endPoint x: 469, endPoint y: 299, distance: 32.5
type input "20"
click at [469, 299] on input "Duration: 20 minutes" at bounding box center [657, 299] width 501 height 17
click at [484, 380] on select "Beginner Intermediate Expert" at bounding box center [532, 383] width 251 height 26
select select "expert"
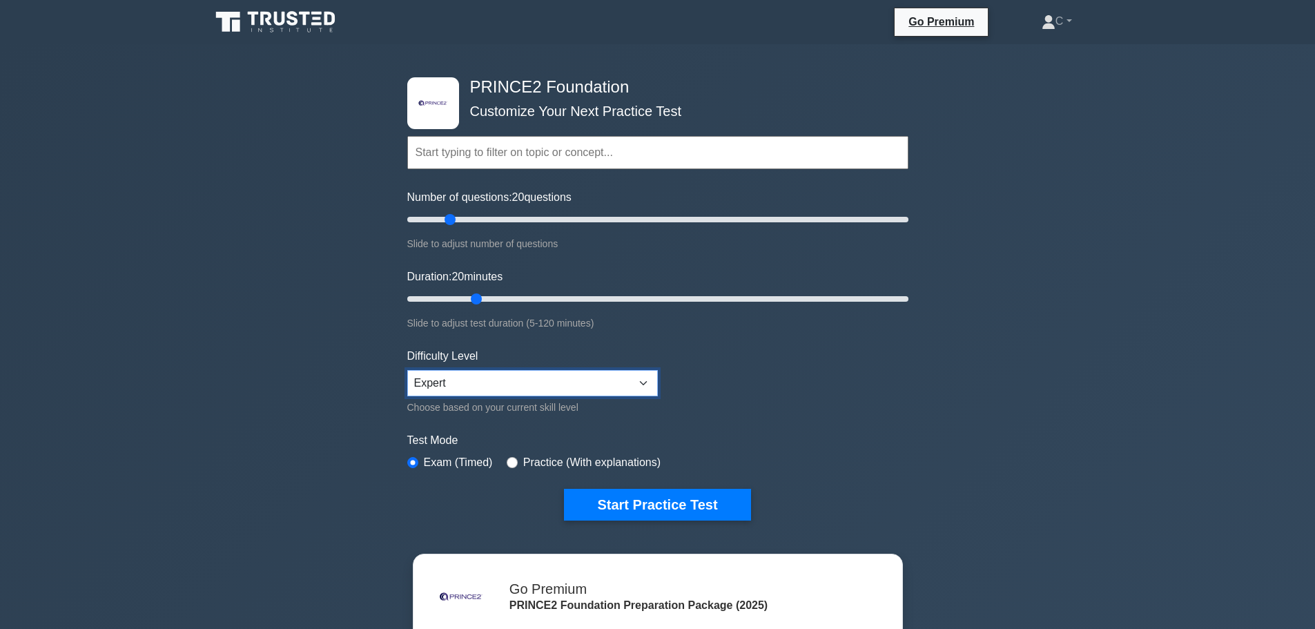
click at [407, 370] on select "Beginner Intermediate Expert" at bounding box center [532, 383] width 251 height 26
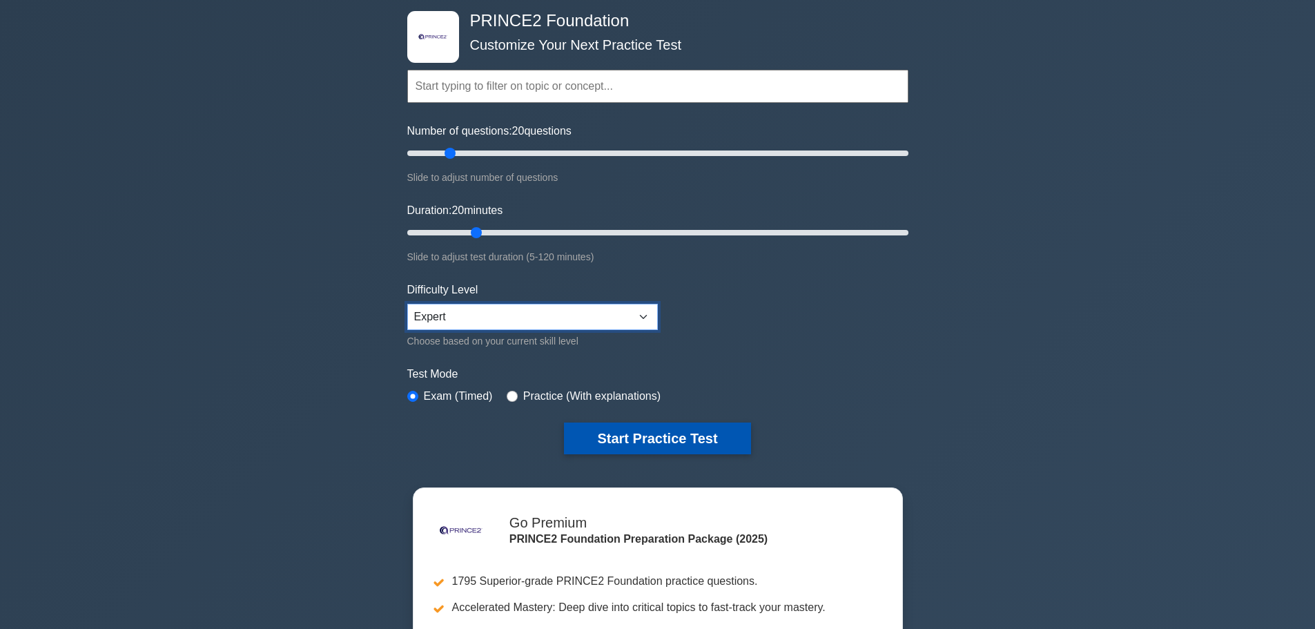
scroll to position [69, 0]
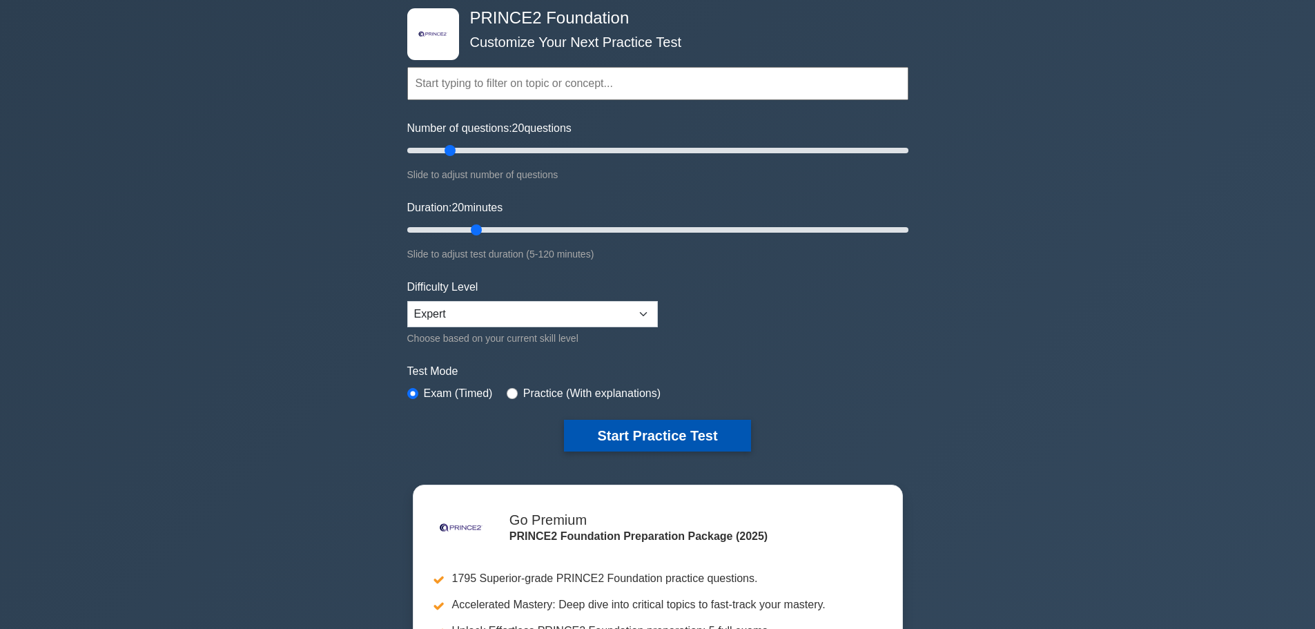
click at [622, 438] on button "Start Practice Test" at bounding box center [657, 436] width 186 height 32
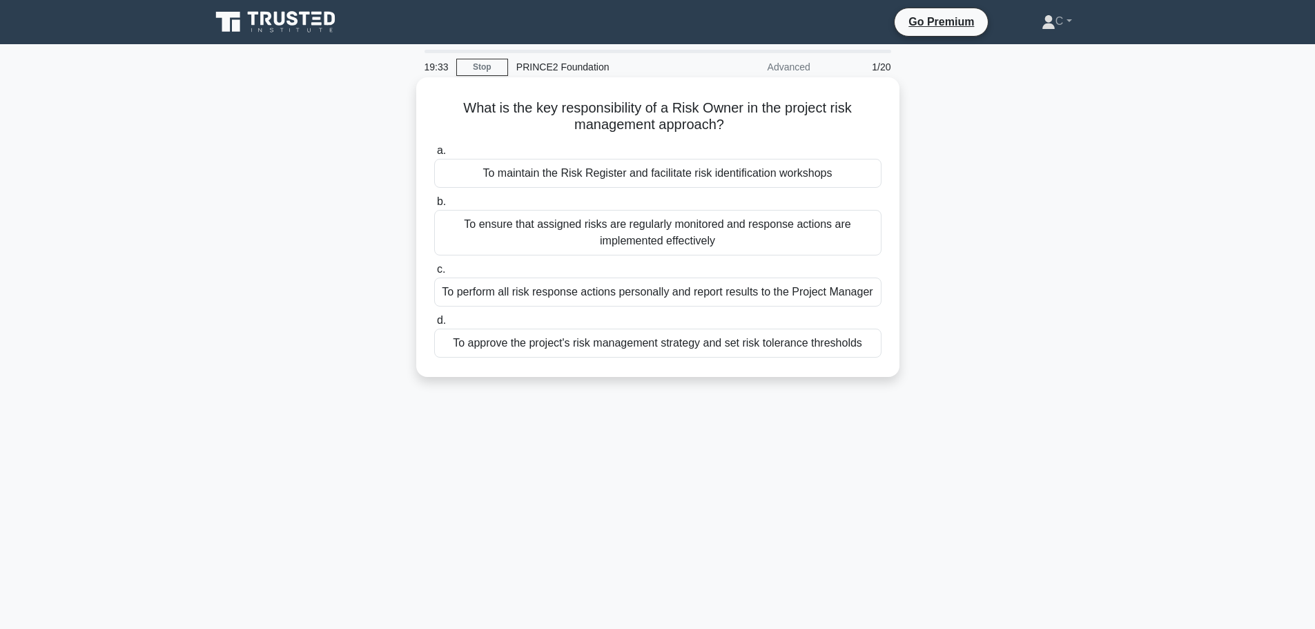
click at [648, 173] on div "To maintain the Risk Register and facilitate risk identification workshops" at bounding box center [657, 173] width 447 height 29
click at [434, 155] on input "a. To maintain the Risk Register and facilitate risk identification workshops" at bounding box center [434, 150] width 0 height 9
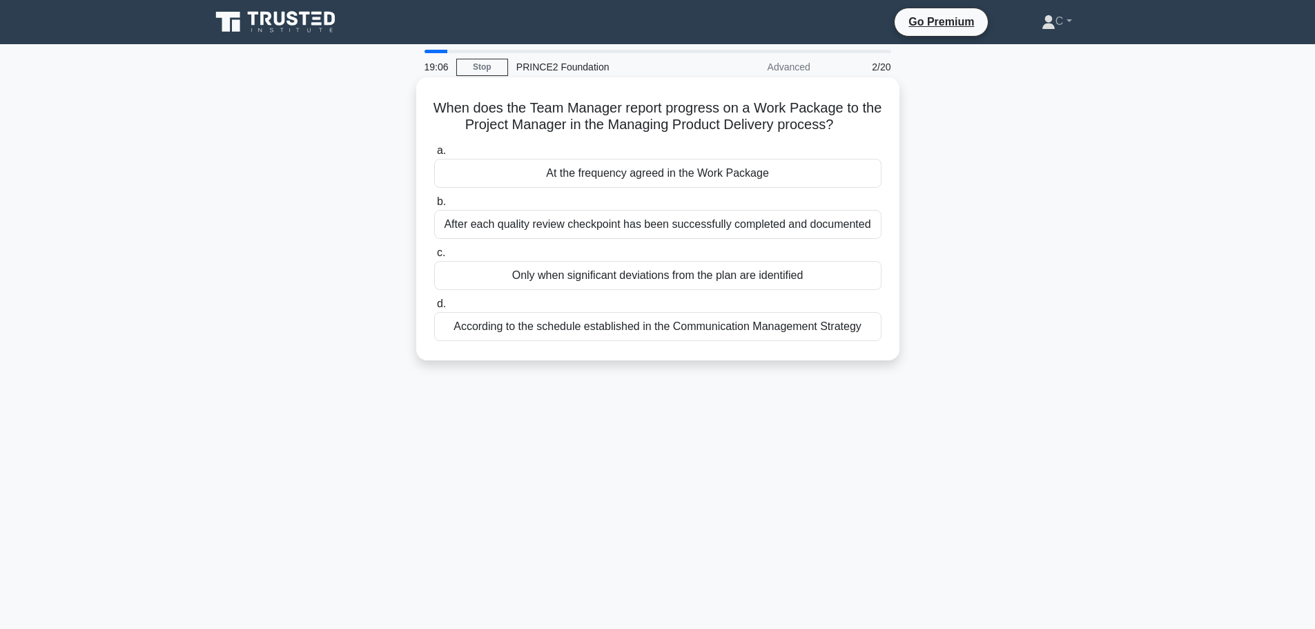
click at [631, 186] on div "At the frequency agreed in the Work Package" at bounding box center [657, 173] width 447 height 29
click at [434, 155] on input "a. At the frequency agreed in the Work Package" at bounding box center [434, 150] width 0 height 9
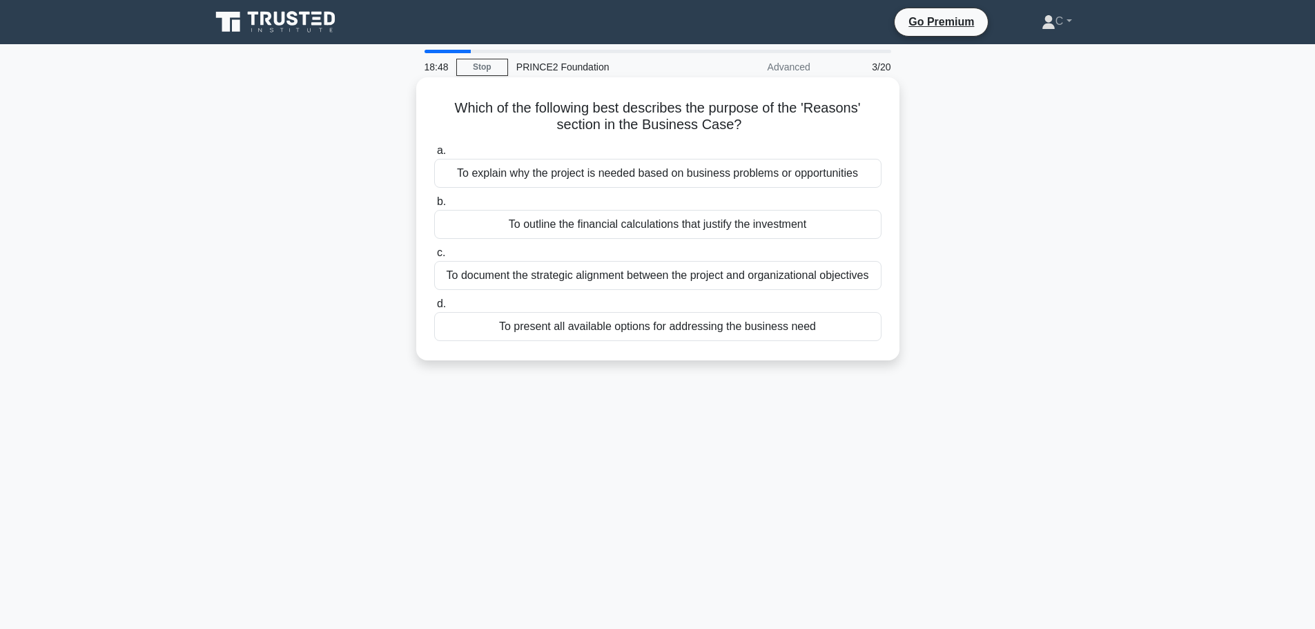
click at [621, 182] on div "To explain why the project is needed based on business problems or opportunities" at bounding box center [657, 173] width 447 height 29
click at [434, 155] on input "a. To explain why the project is needed based on business problems or opportuni…" at bounding box center [434, 150] width 0 height 9
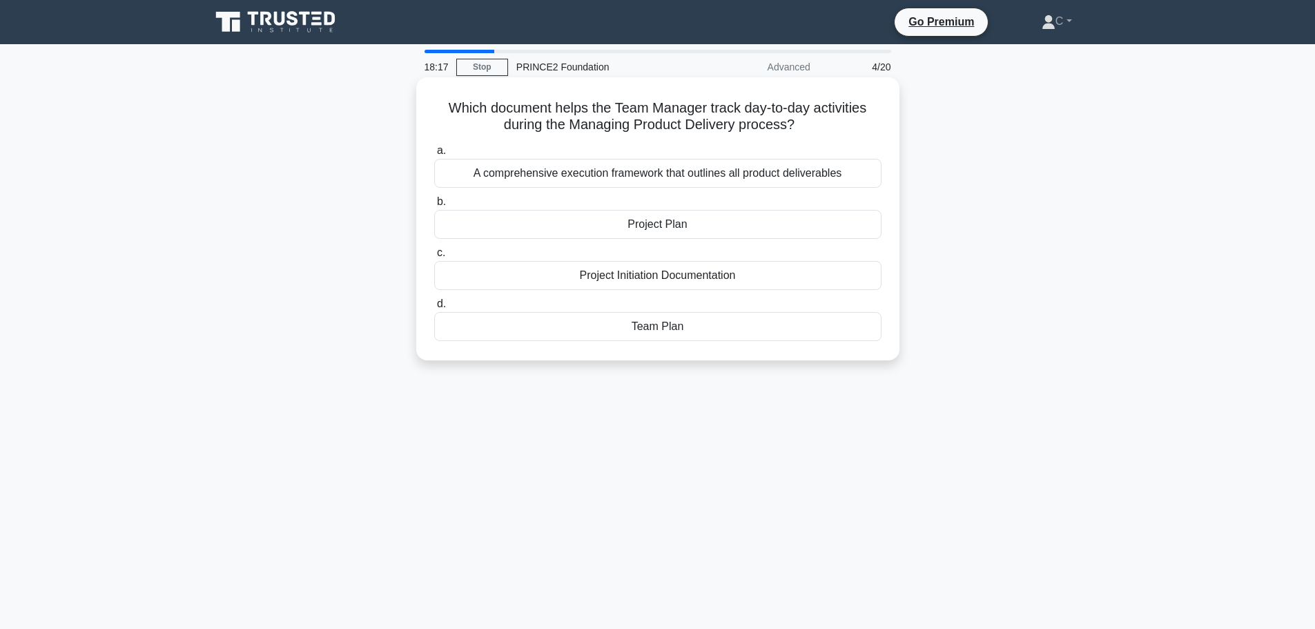
click at [595, 318] on div "Team Plan" at bounding box center [657, 326] width 447 height 29
click at [434, 309] on input "d. Team Plan" at bounding box center [434, 304] width 0 height 9
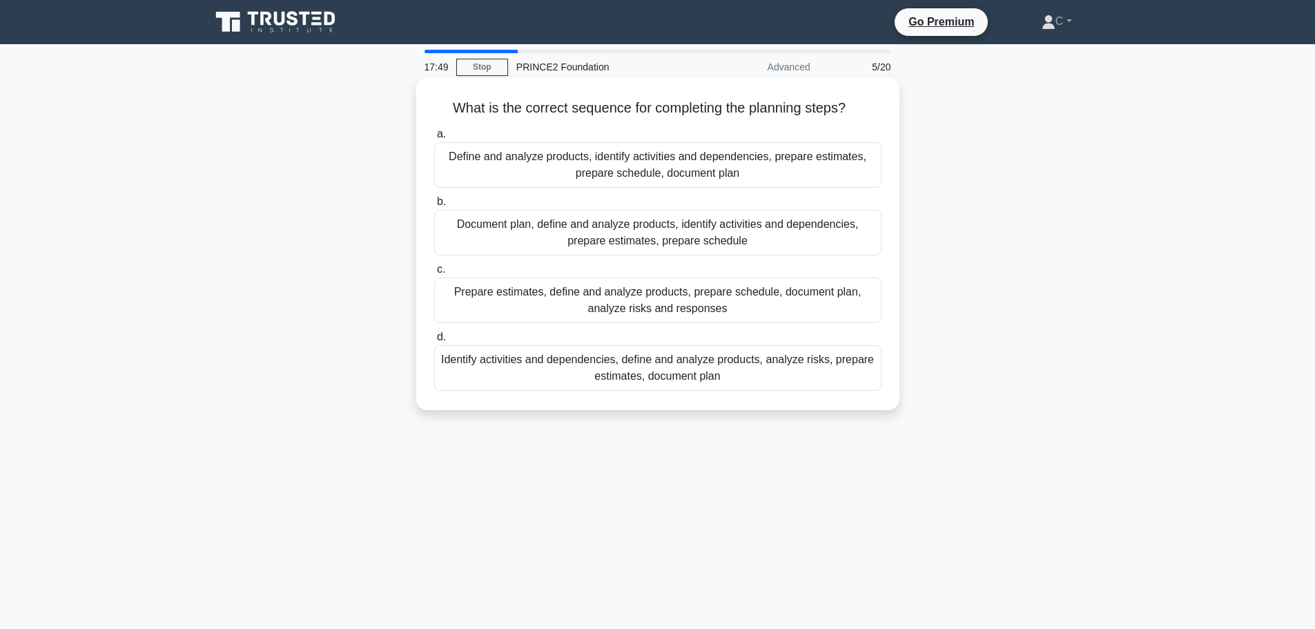
click at [754, 159] on div "Define and analyze products, identify activities and dependencies, prepare esti…" at bounding box center [657, 165] width 447 height 46
click at [434, 139] on input "a. Define and analyze products, identify activities and dependencies, prepare e…" at bounding box center [434, 134] width 0 height 9
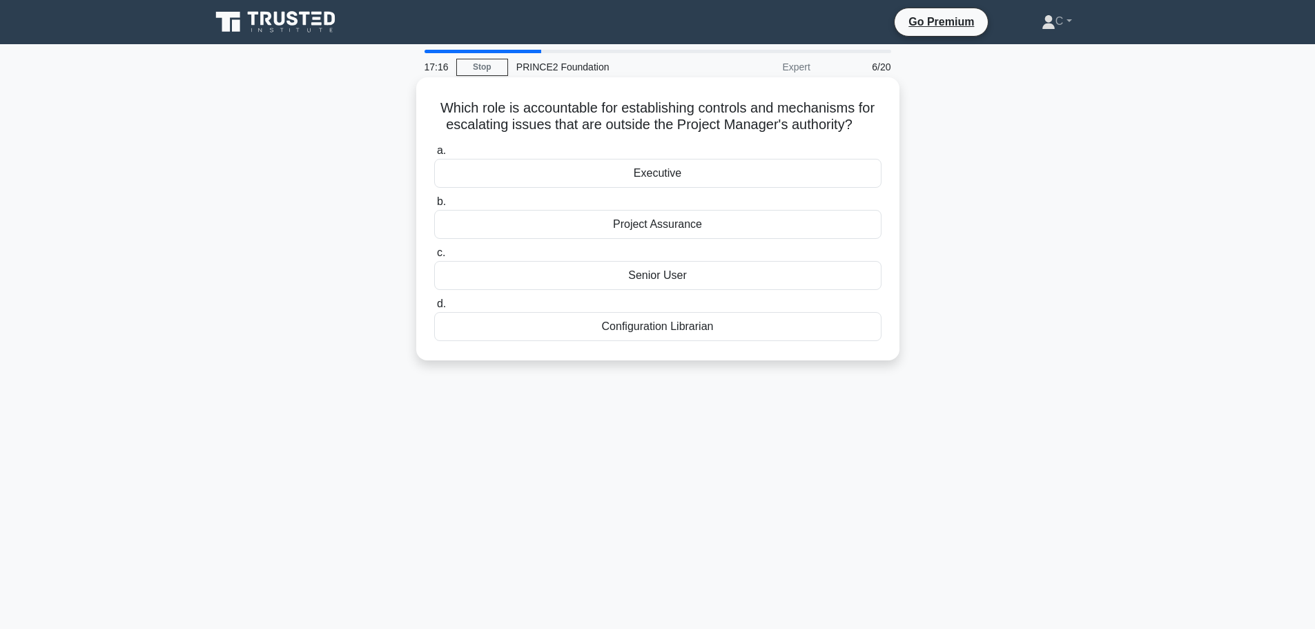
click at [709, 177] on div "Executive" at bounding box center [657, 173] width 447 height 29
click at [434, 155] on input "a. Executive" at bounding box center [434, 150] width 0 height 9
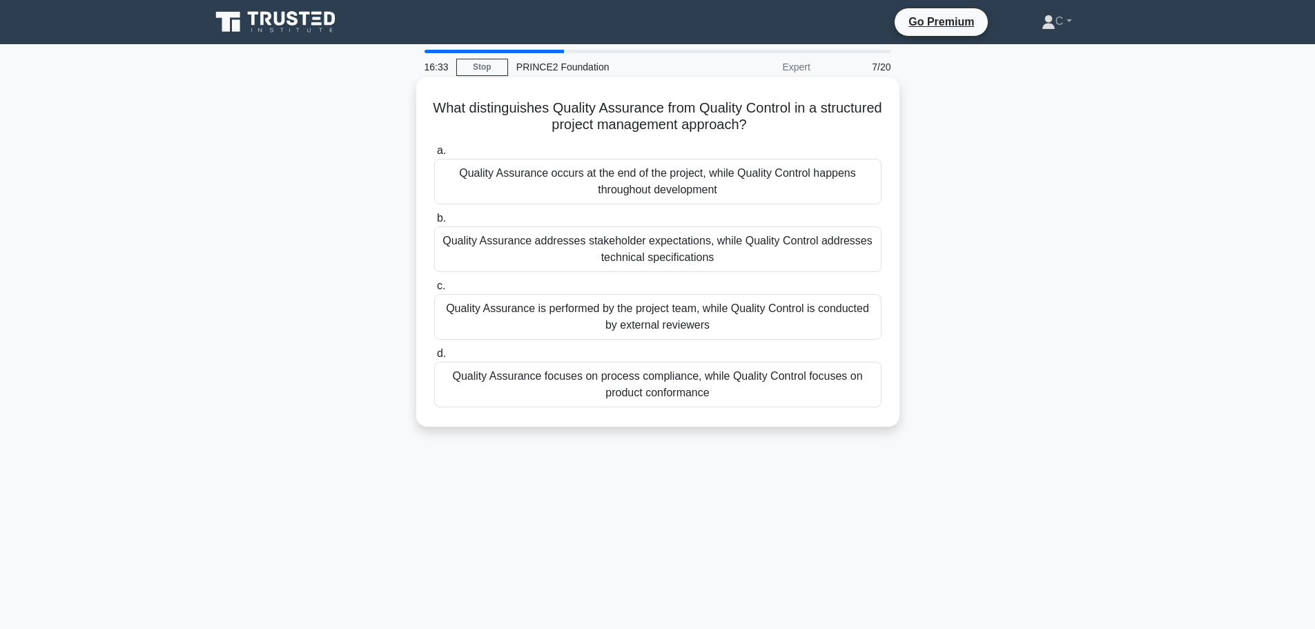
click at [554, 373] on div "Quality Assurance focuses on process compliance, while Quality Control focuses …" at bounding box center [657, 385] width 447 height 46
click at [434, 358] on input "d. Quality Assurance focuses on process compliance, while Quality Control focus…" at bounding box center [434, 353] width 0 height 9
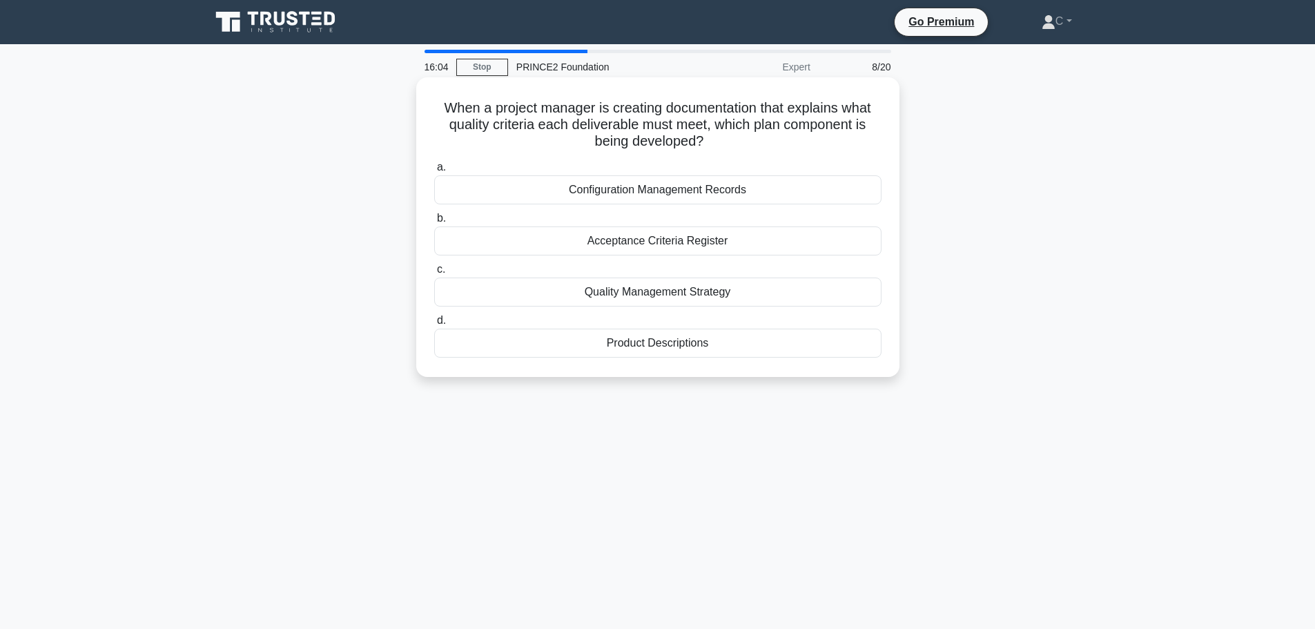
click at [691, 244] on div "Acceptance Criteria Register" at bounding box center [657, 240] width 447 height 29
click at [434, 223] on input "b. Acceptance Criteria Register" at bounding box center [434, 218] width 0 height 9
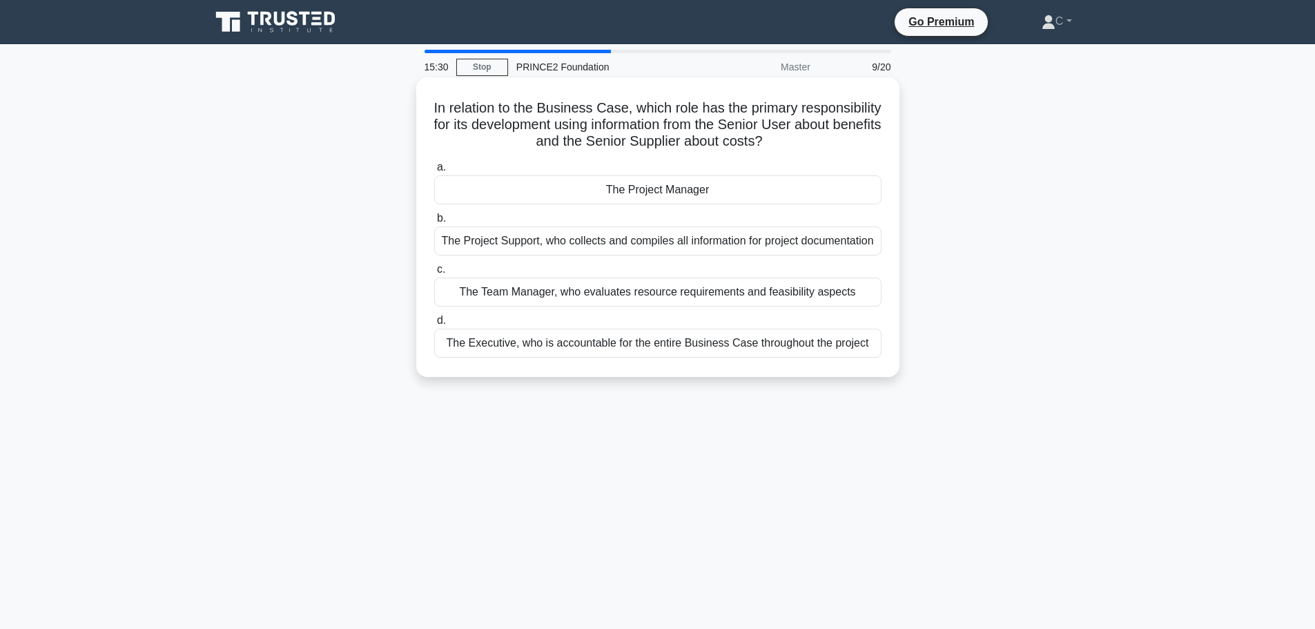
click at [632, 358] on div "The Executive, who is accountable for the entire Business Case throughout the p…" at bounding box center [657, 343] width 447 height 29
click at [434, 325] on input "d. The Executive, who is accountable for the entire Business Case throughout th…" at bounding box center [434, 320] width 0 height 9
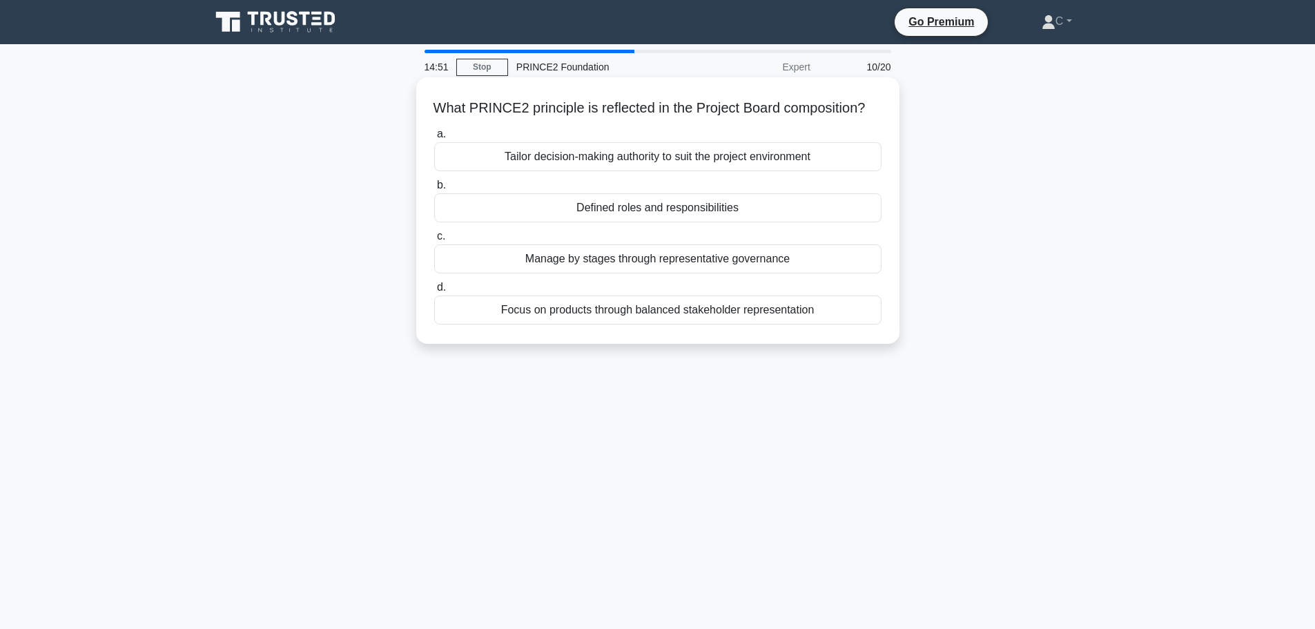
click at [715, 222] on div "Defined roles and responsibilities" at bounding box center [657, 207] width 447 height 29
click at [434, 190] on input "b. Defined roles and responsibilities" at bounding box center [434, 185] width 0 height 9
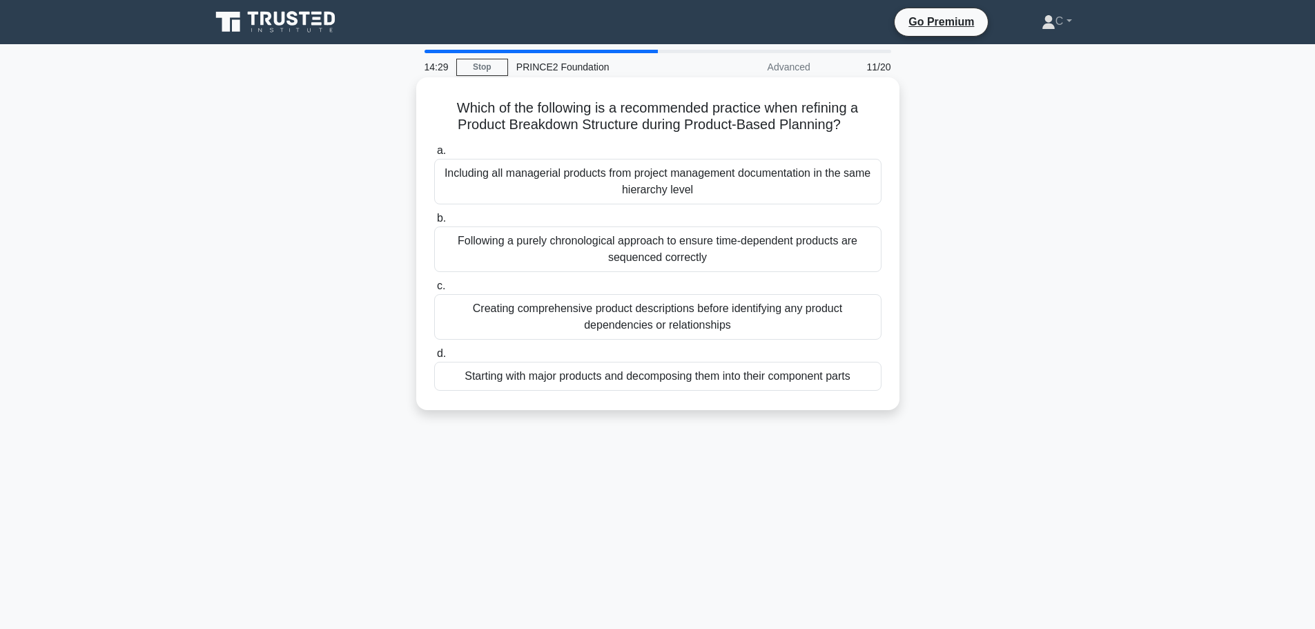
click at [618, 316] on div "Creating comprehensive product descriptions before identifying any product depe…" at bounding box center [657, 317] width 447 height 46
click at [434, 291] on input "c. Creating comprehensive product descriptions before identifying any product d…" at bounding box center [434, 286] width 0 height 9
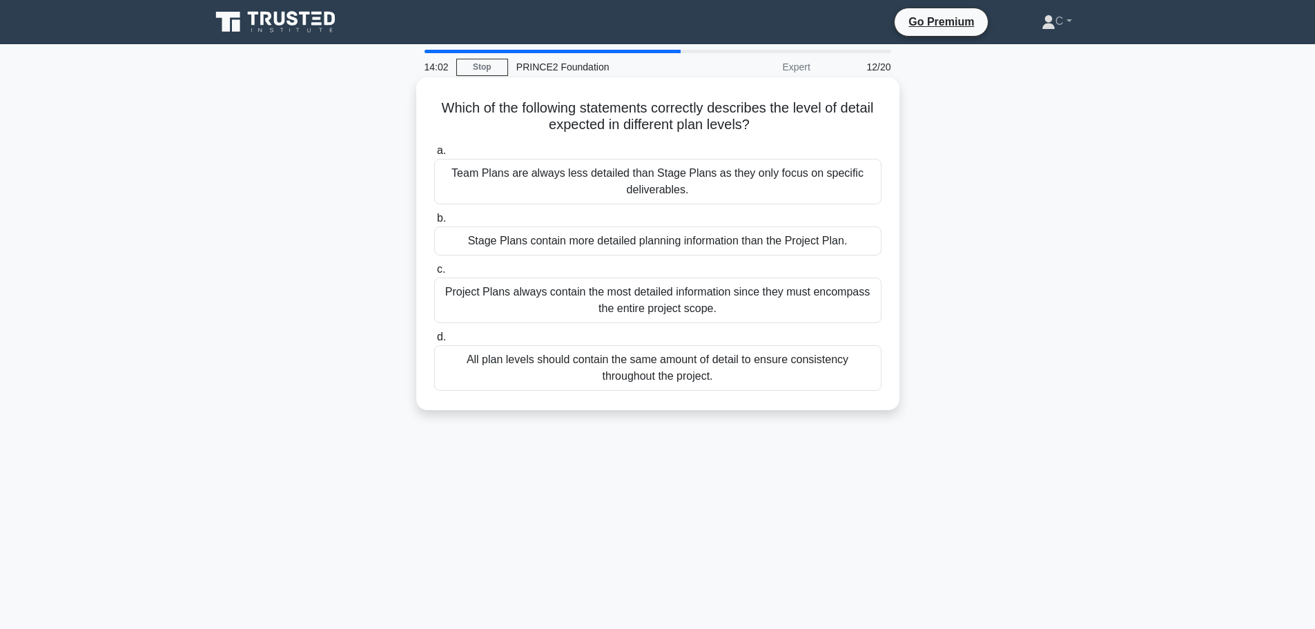
click at [584, 244] on div "Stage Plans contain more detailed planning information than the Project Plan." at bounding box center [657, 240] width 447 height 29
click at [434, 223] on input "b. Stage Plans contain more detailed planning information than the Project Plan." at bounding box center [434, 218] width 0 height 9
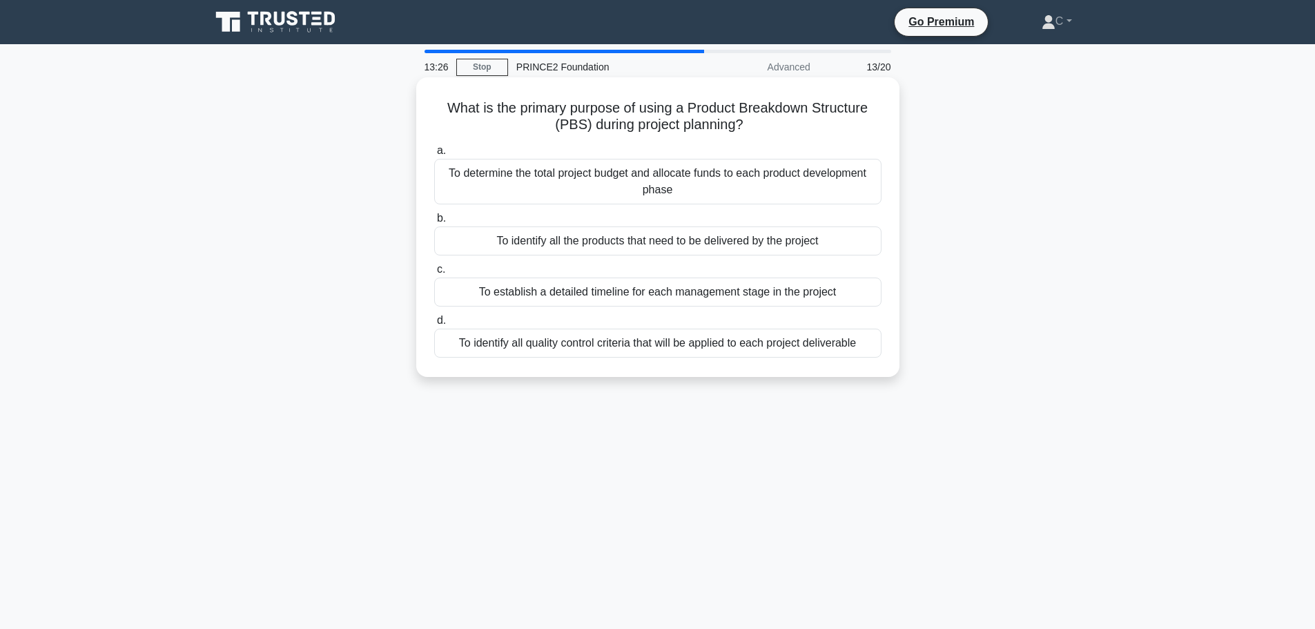
click at [575, 241] on div "To identify all the products that need to be delivered by the project" at bounding box center [657, 240] width 447 height 29
click at [434, 223] on input "b. To identify all the products that need to be delivered by the project" at bounding box center [434, 218] width 0 height 9
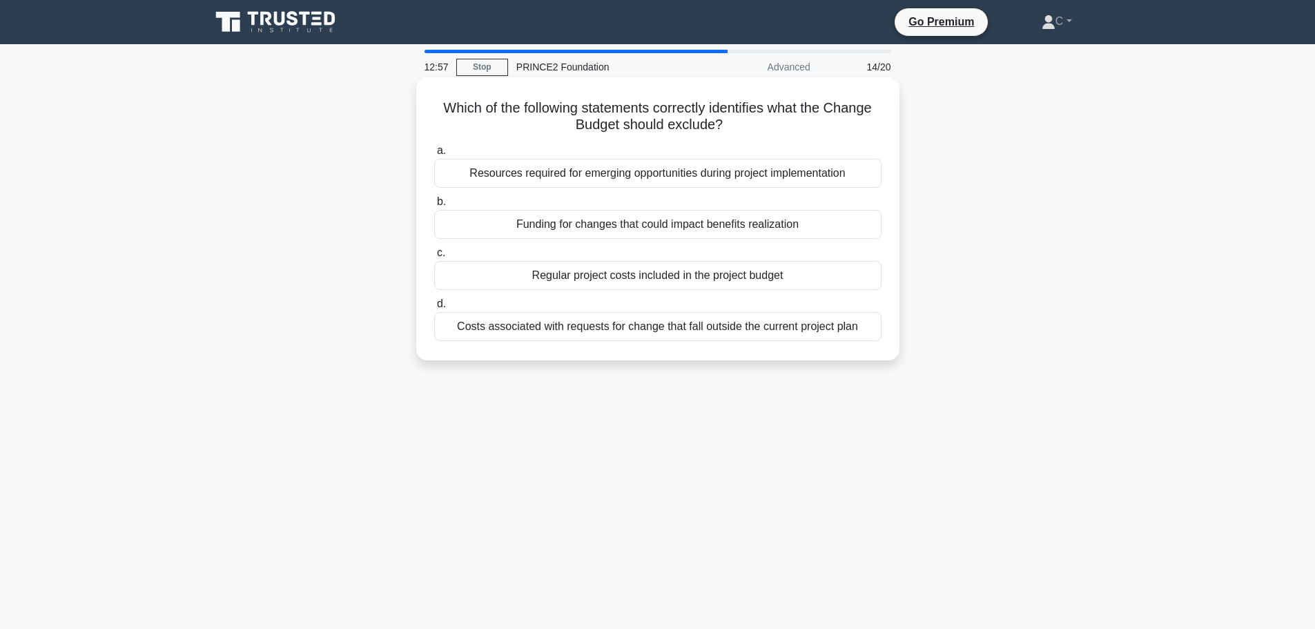
click at [546, 327] on div "Costs associated with requests for change that fall outside the current project…" at bounding box center [657, 326] width 447 height 29
click at [434, 309] on input "d. Costs associated with requests for change that fall outside the current proj…" at bounding box center [434, 304] width 0 height 9
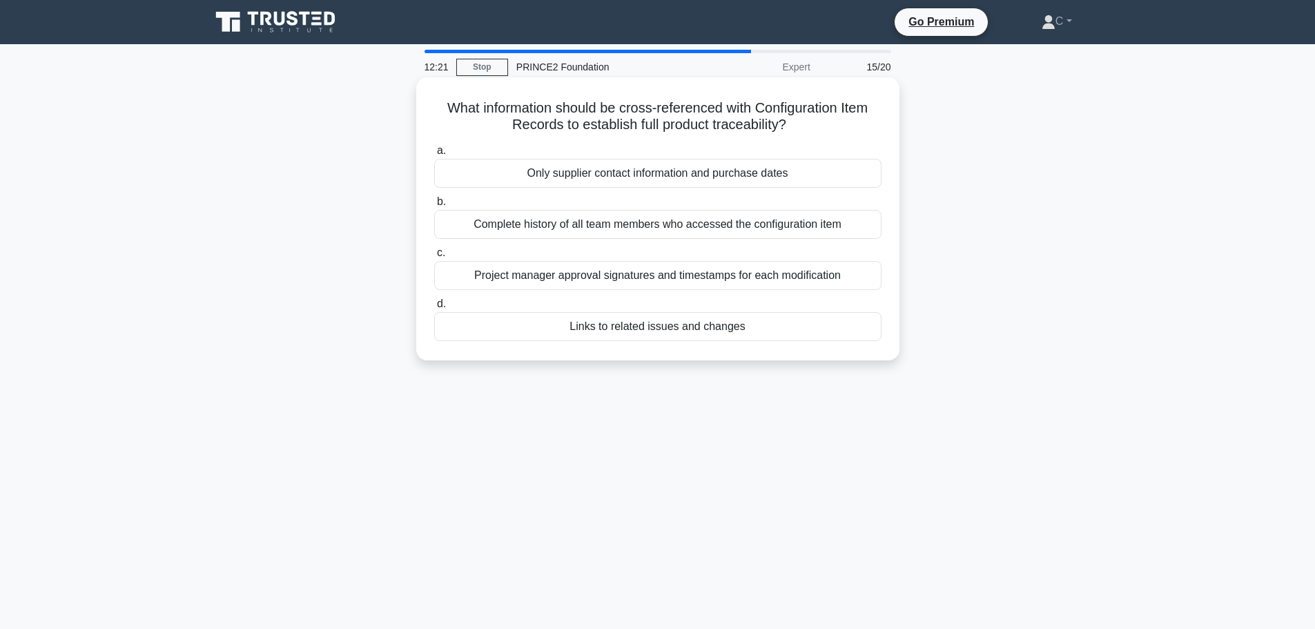
click at [528, 278] on div "Project manager approval signatures and timestamps for each modification" at bounding box center [657, 275] width 447 height 29
click at [434, 258] on input "c. Project manager approval signatures and timestamps for each modification" at bounding box center [434, 253] width 0 height 9
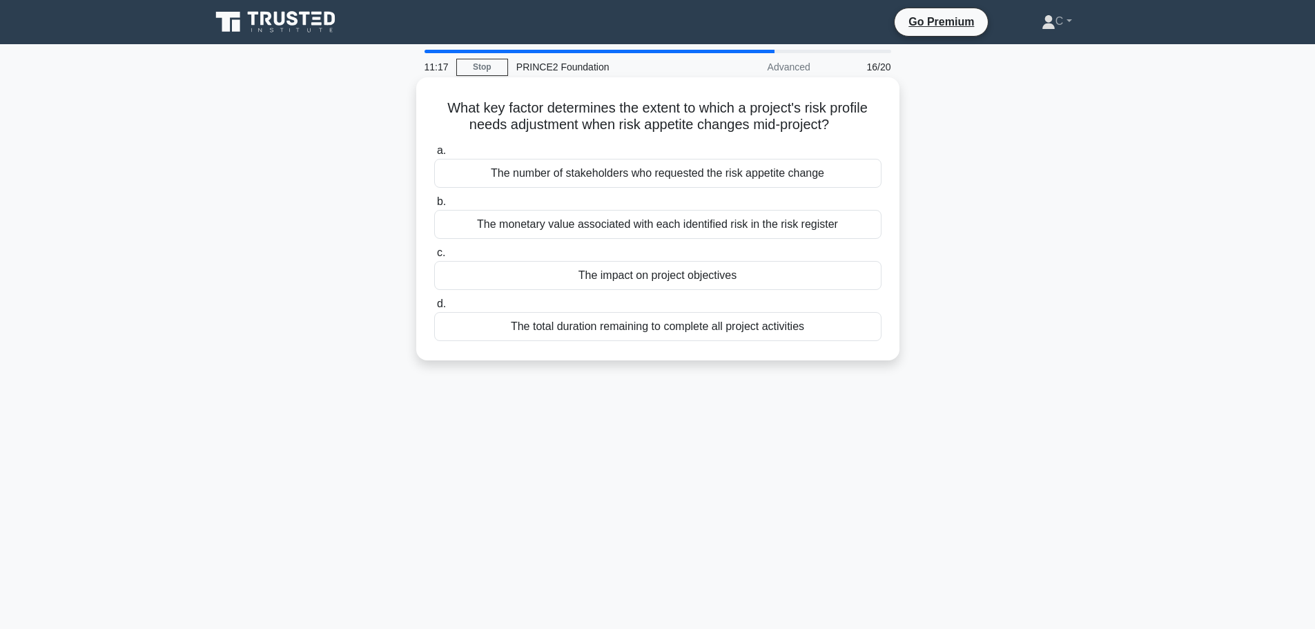
click at [621, 280] on div "The impact on project objectives" at bounding box center [657, 275] width 447 height 29
click at [434, 258] on input "c. The impact on project objectives" at bounding box center [434, 253] width 0 height 9
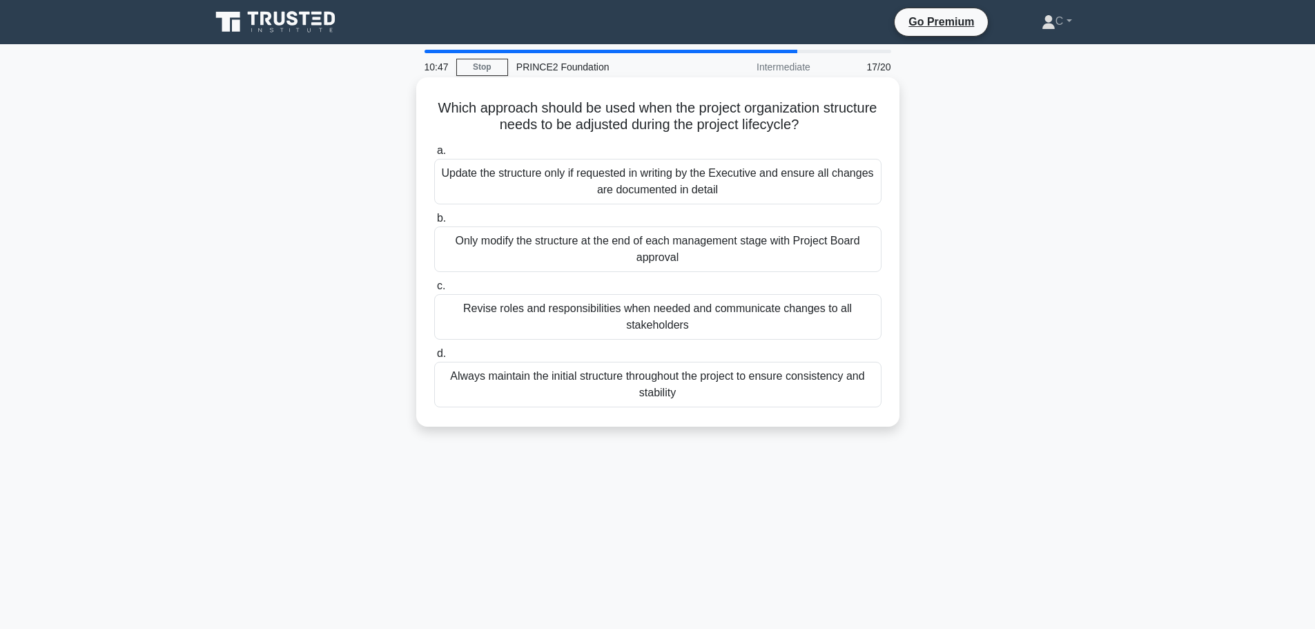
click at [634, 321] on div "Revise roles and responsibilities when needed and communicate changes to all st…" at bounding box center [657, 317] width 447 height 46
click at [434, 291] on input "c. Revise roles and responsibilities when needed and communicate changes to all…" at bounding box center [434, 286] width 0 height 9
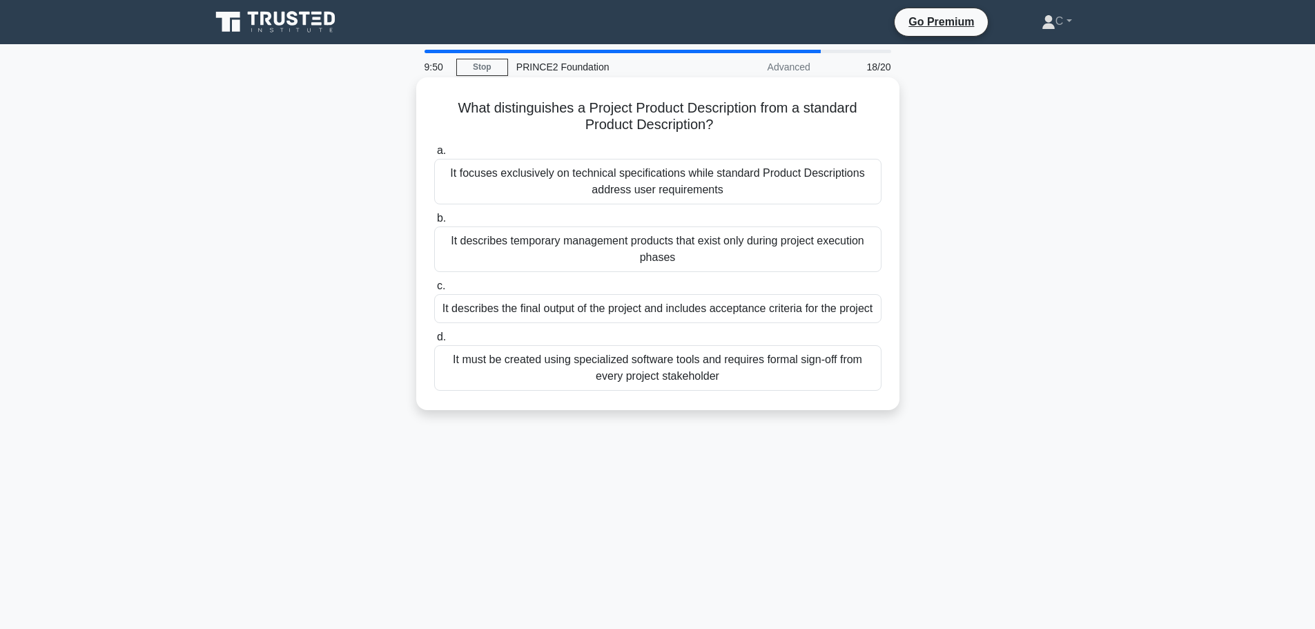
click at [737, 182] on div "It focuses exclusively on technical specifications while standard Product Descr…" at bounding box center [657, 182] width 447 height 46
click at [434, 155] on input "a. It focuses exclusively on technical specifications while standard Product De…" at bounding box center [434, 150] width 0 height 9
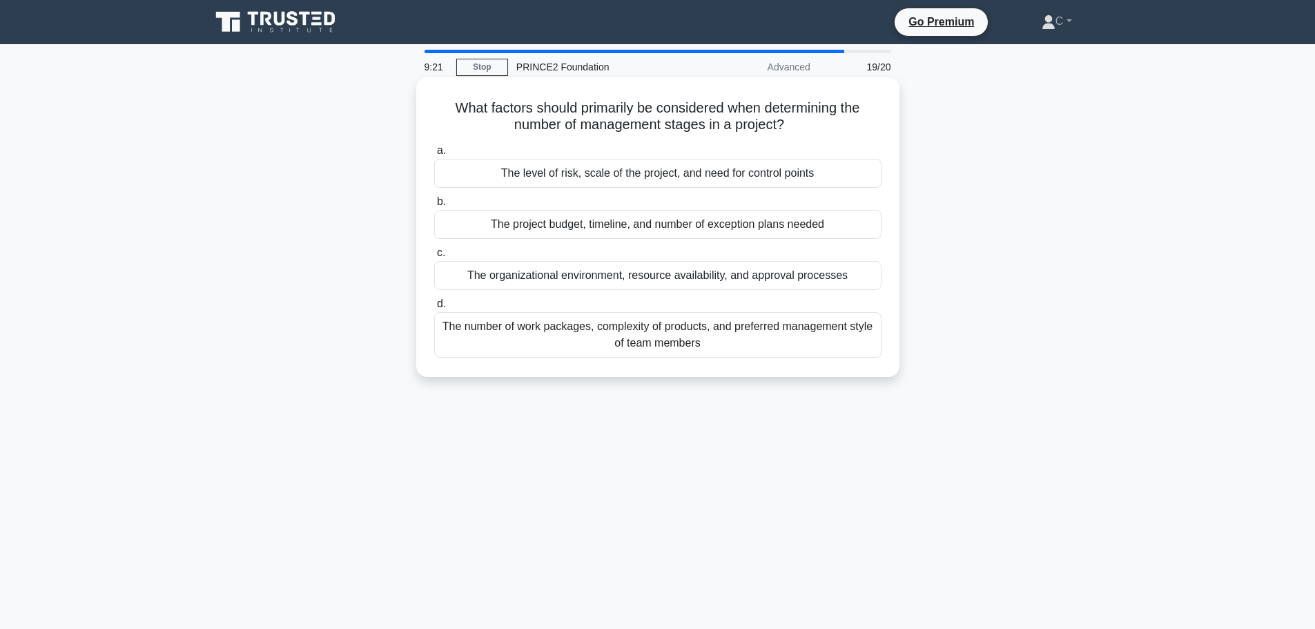
click at [655, 177] on div "The level of risk, scale of the project, and need for control points" at bounding box center [657, 173] width 447 height 29
click at [434, 155] on input "a. The level of risk, scale of the project, and need for control points" at bounding box center [434, 150] width 0 height 9
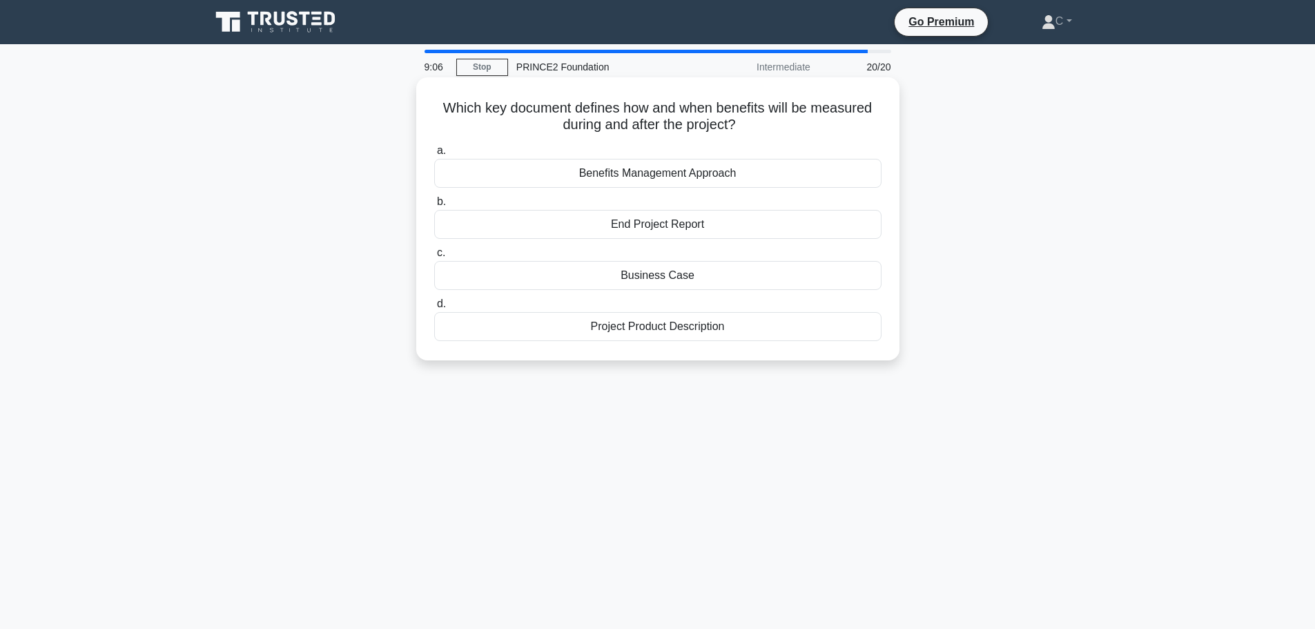
click at [610, 279] on div "Business Case" at bounding box center [657, 275] width 447 height 29
click at [434, 258] on input "c. Business Case" at bounding box center [434, 253] width 0 height 9
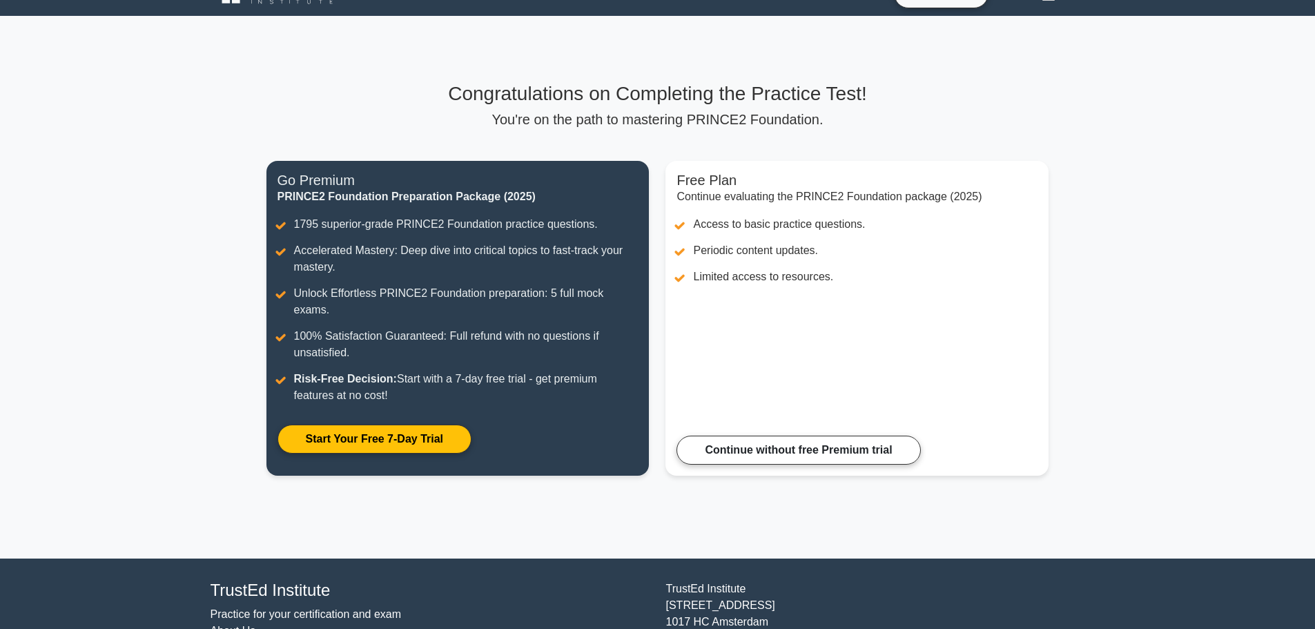
scroll to position [25, 0]
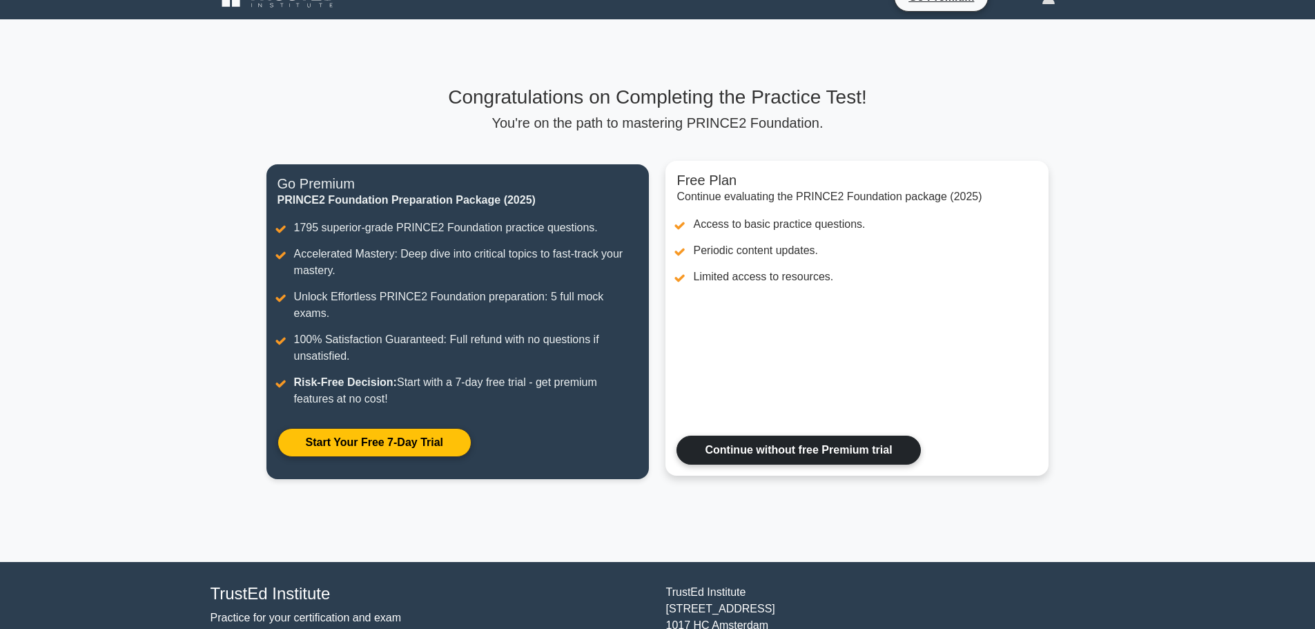
click at [730, 442] on link "Continue without free Premium trial" at bounding box center [799, 450] width 244 height 29
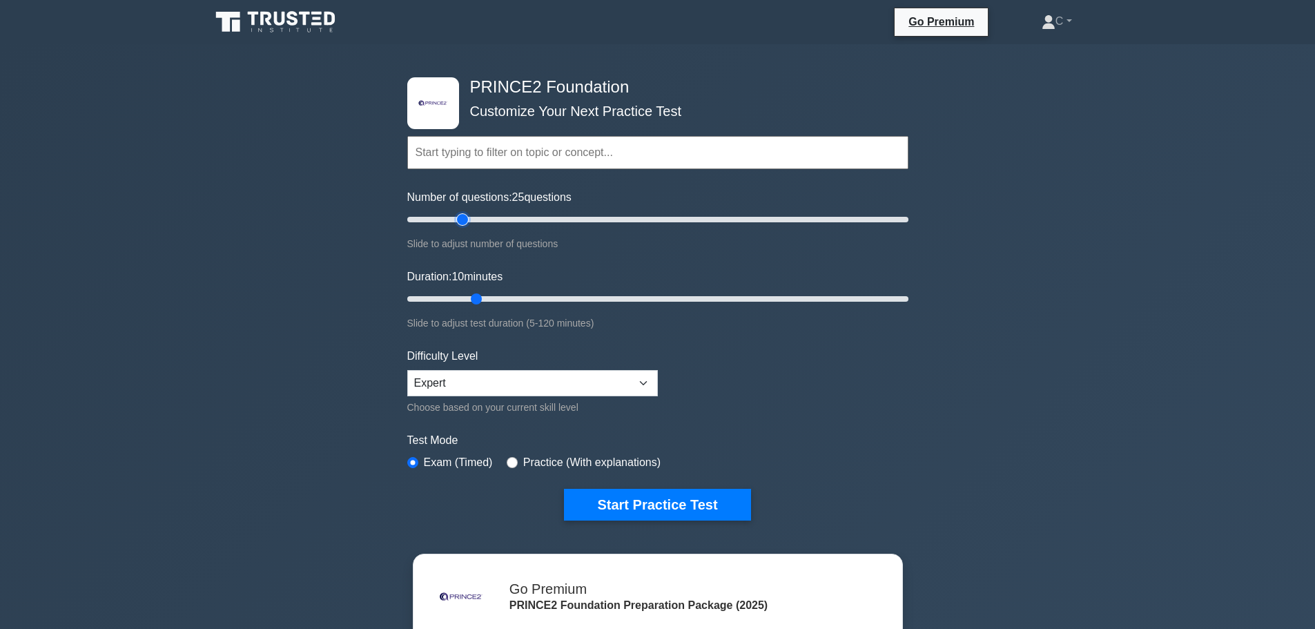
drag, startPoint x: 445, startPoint y: 220, endPoint x: 462, endPoint y: 224, distance: 17.3
type input "25"
click at [462, 224] on input "Number of questions: 25 questions" at bounding box center [657, 219] width 501 height 17
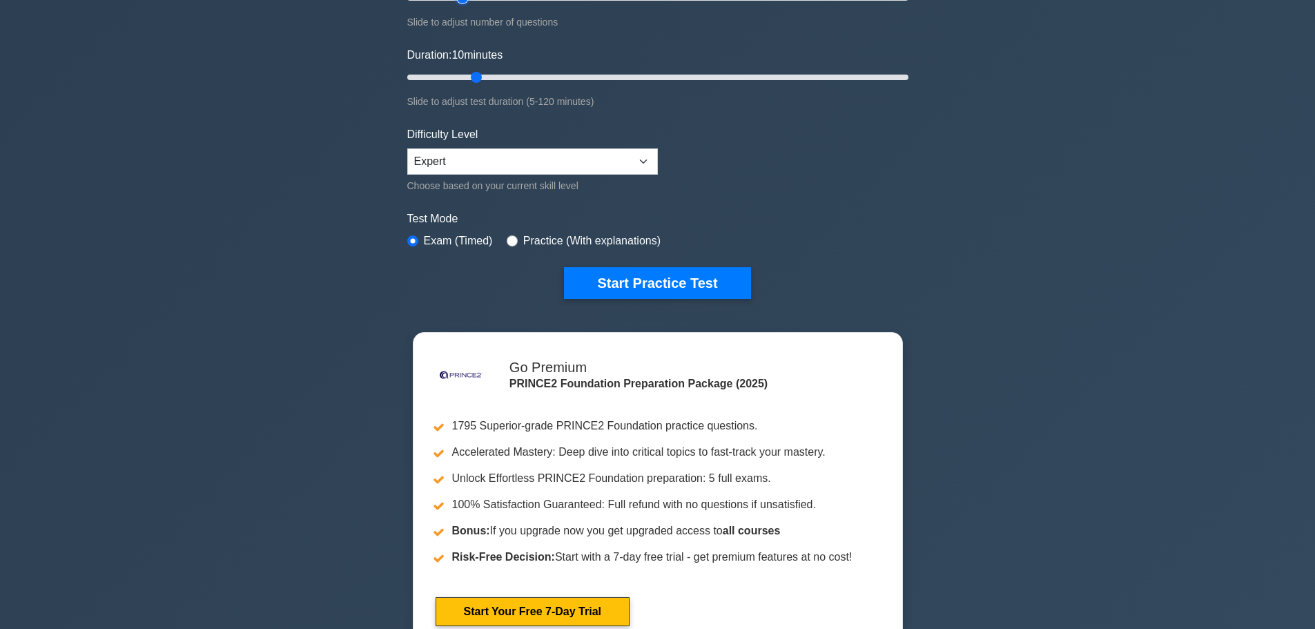
scroll to position [276, 0]
